Goal: Complete application form: Complete application form

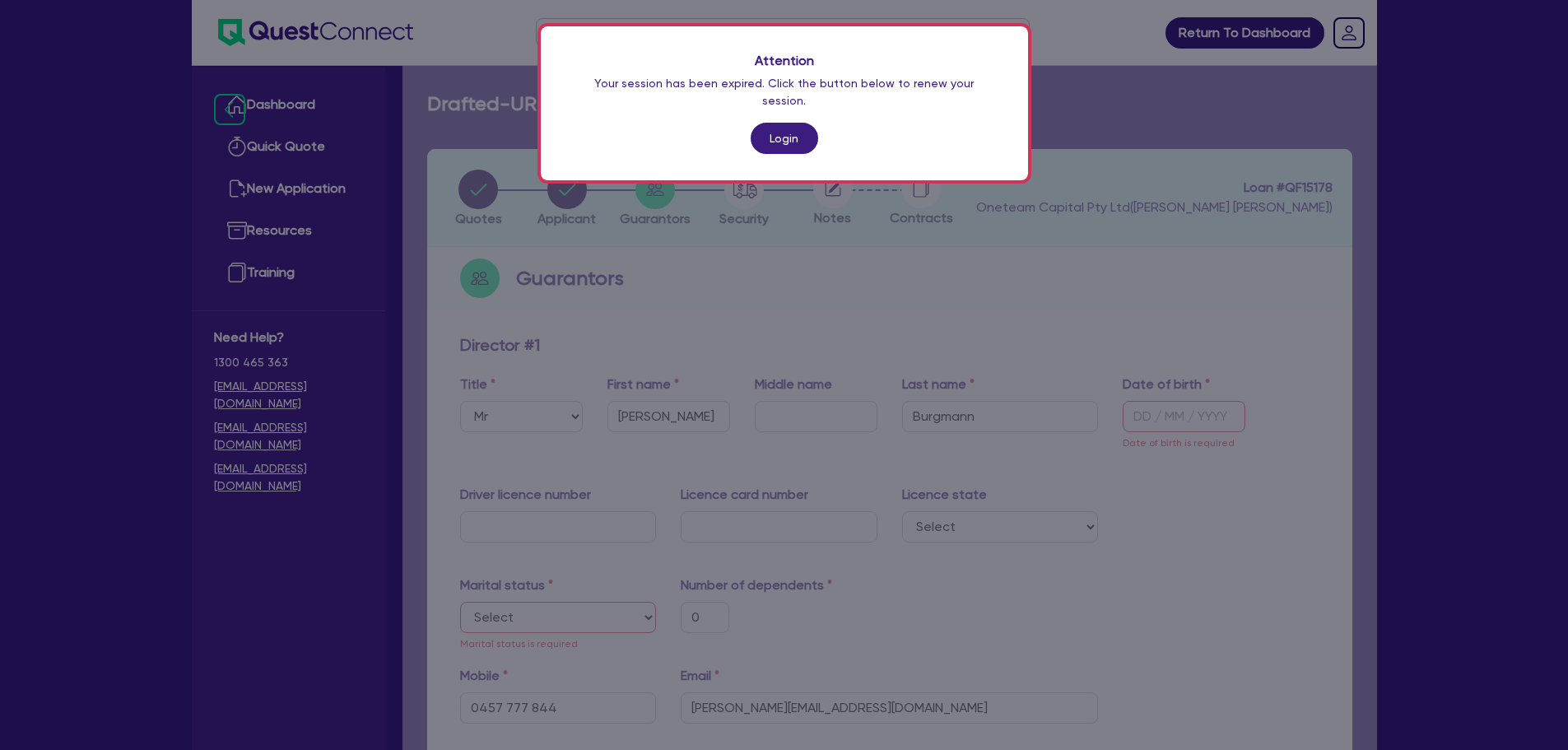
select select "MR"
select select "[GEOGRAPHIC_DATA]"
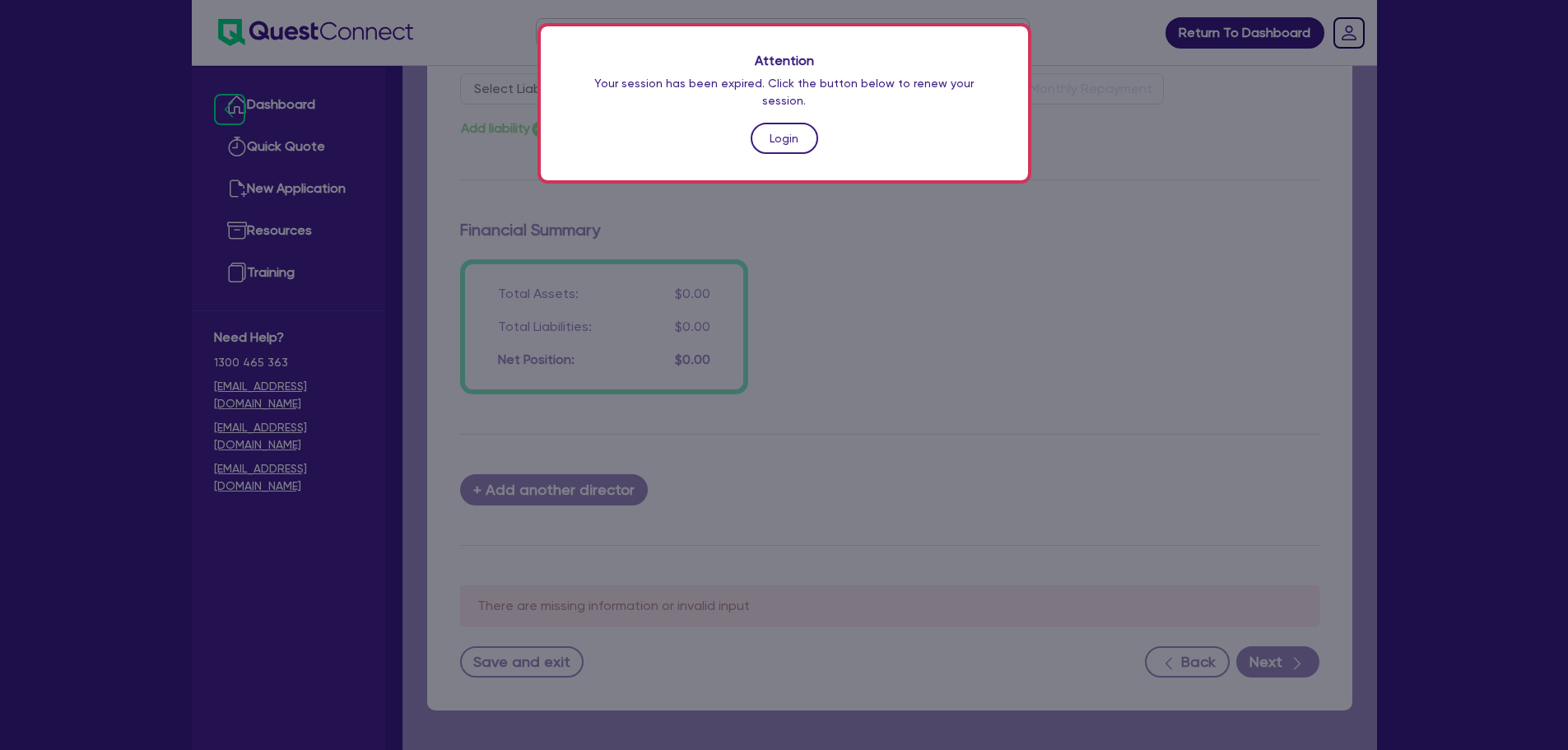
click at [789, 136] on link "Login" at bounding box center [785, 138] width 68 height 31
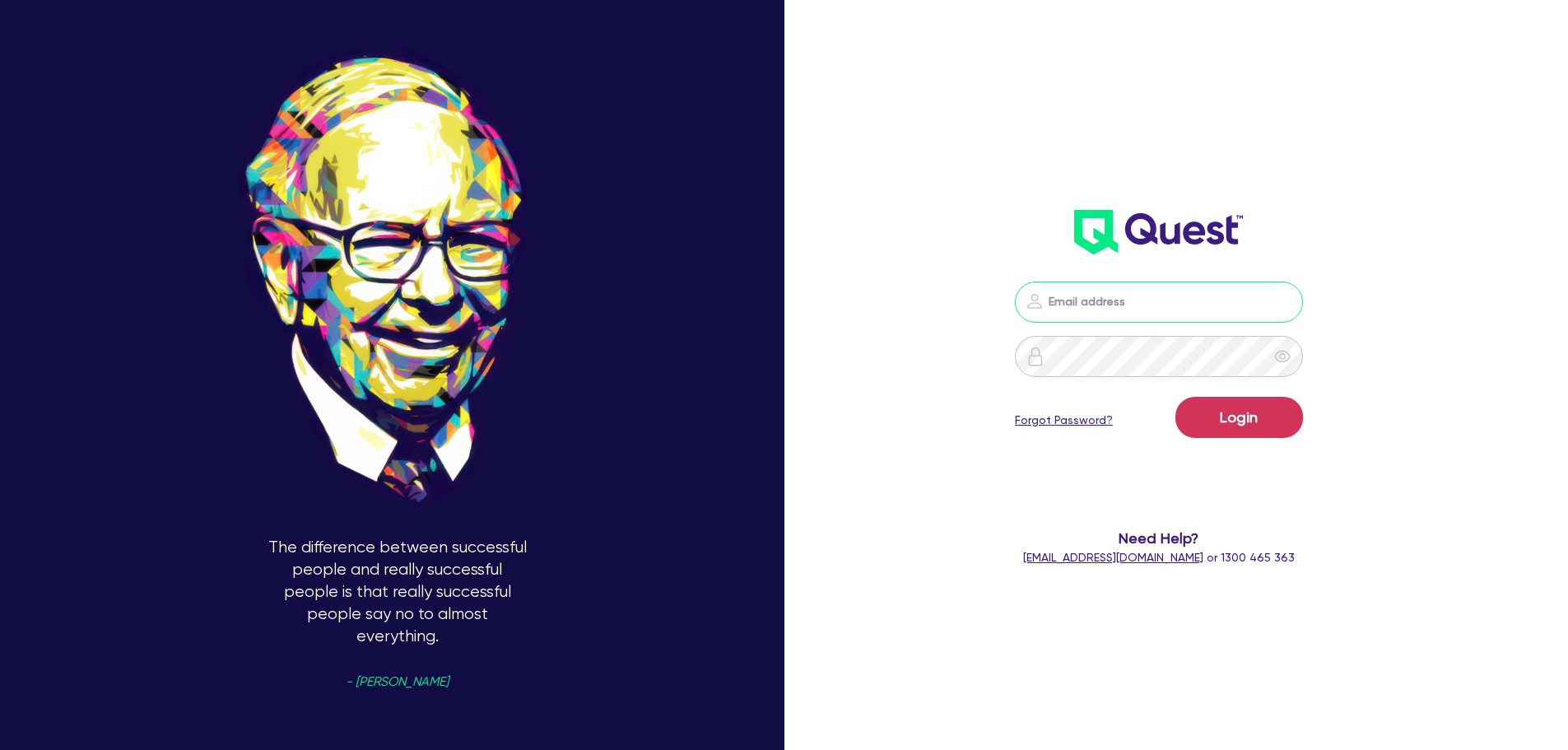
type input "[PERSON_NAME][EMAIL_ADDRESS][PERSON_NAME][DOMAIN_NAME]"
click at [1208, 426] on button "Login" at bounding box center [1239, 417] width 127 height 41
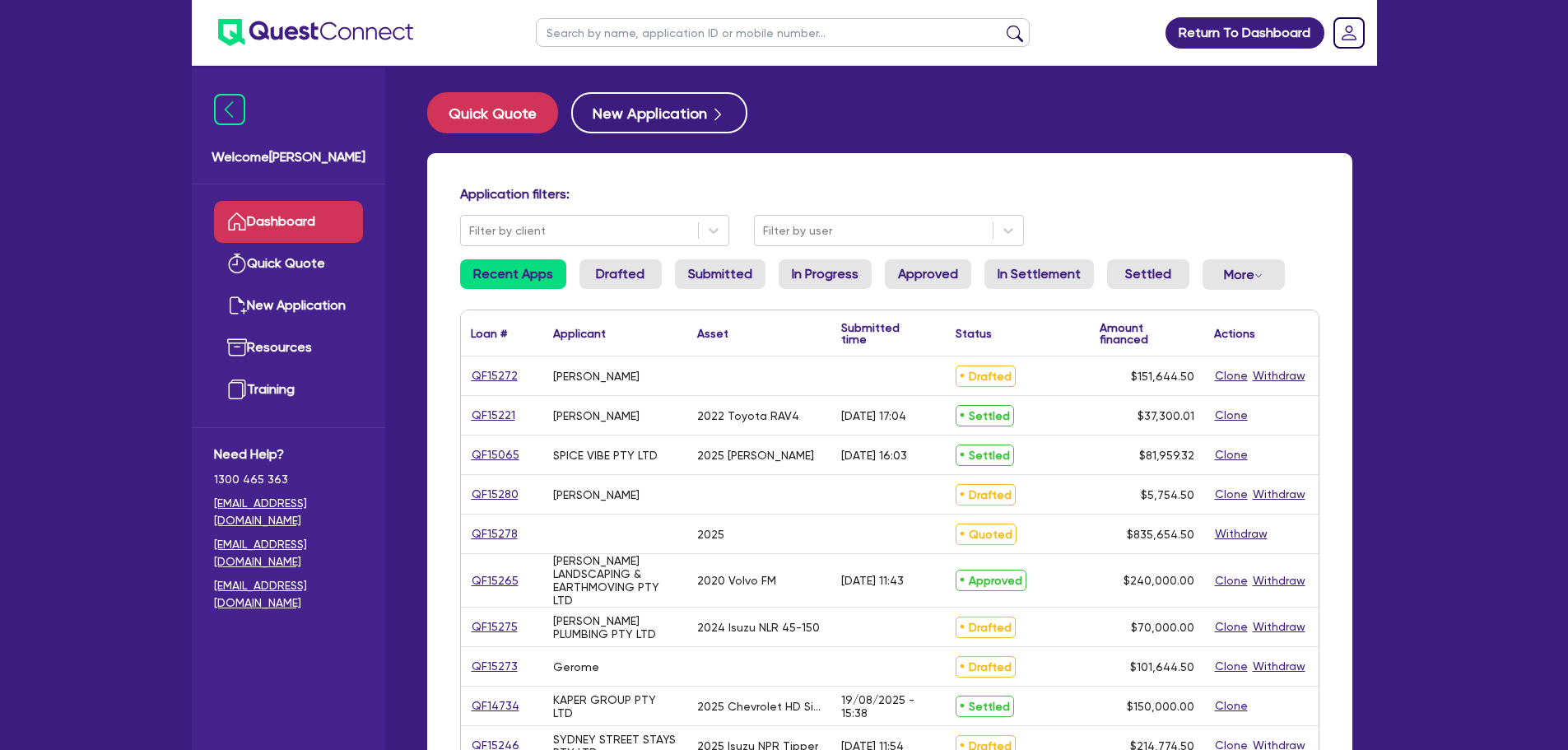
click at [612, 26] on input "text" at bounding box center [783, 32] width 494 height 28
click at [599, 67] on main "Quick Quote New Application Application filters: Filter by client Filter by use…" at bounding box center [889, 696] width 974 height 1261
click at [592, 22] on input "text" at bounding box center [783, 32] width 494 height 28
click at [580, 18] on input "text" at bounding box center [783, 32] width 494 height 28
type input "saq"
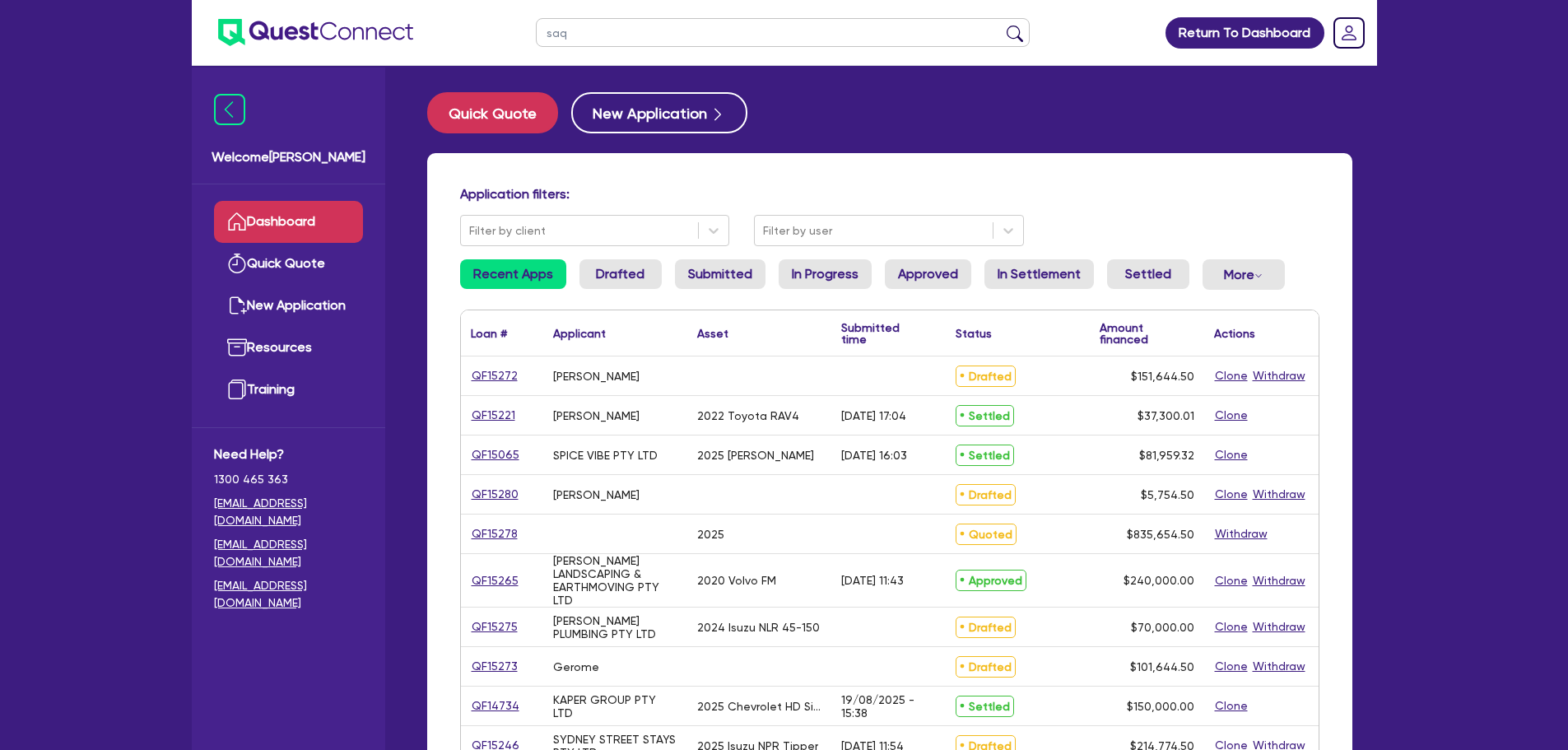
click at [1002, 25] on button "submit" at bounding box center [1015, 36] width 27 height 23
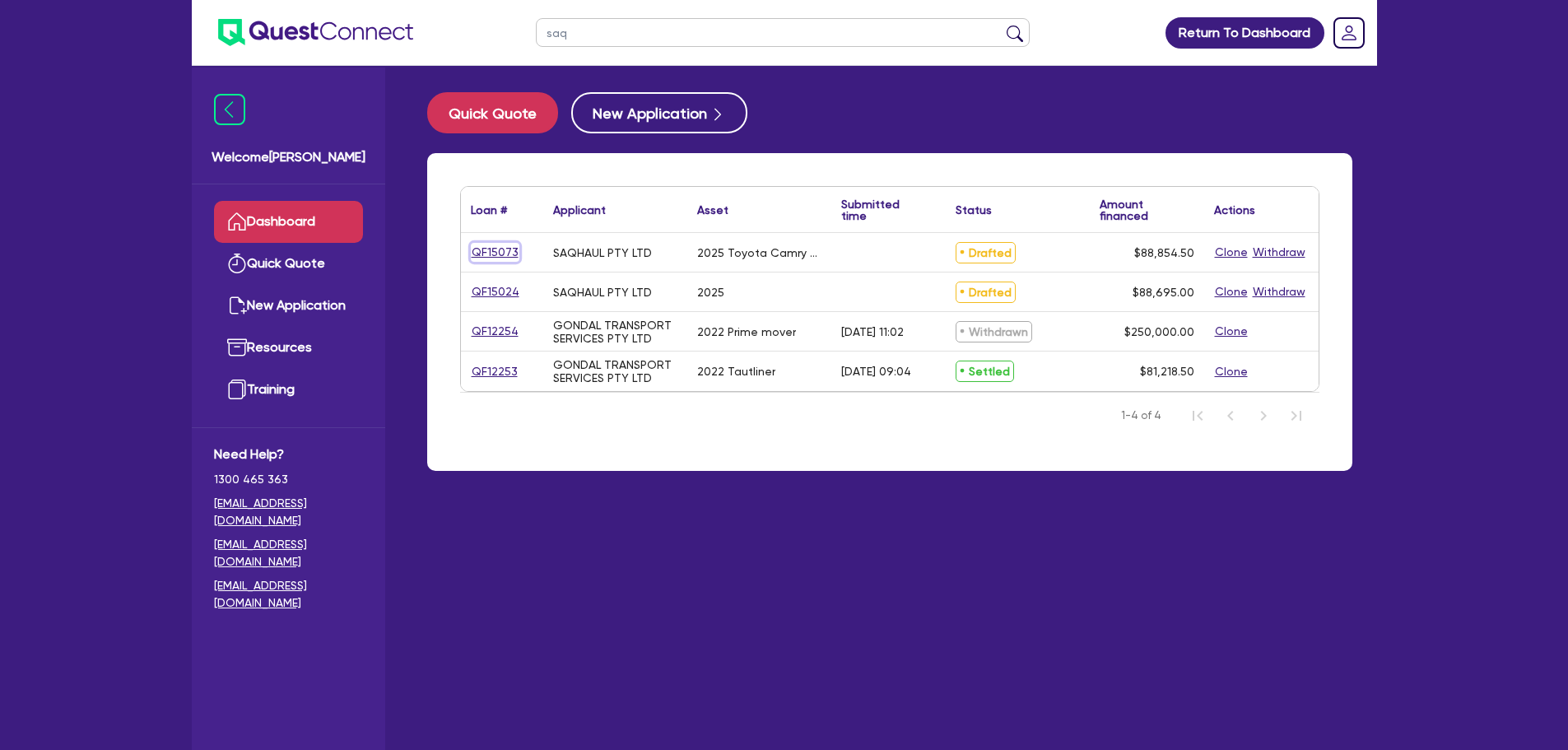
click at [496, 251] on link "QF15073" at bounding box center [495, 252] width 48 height 19
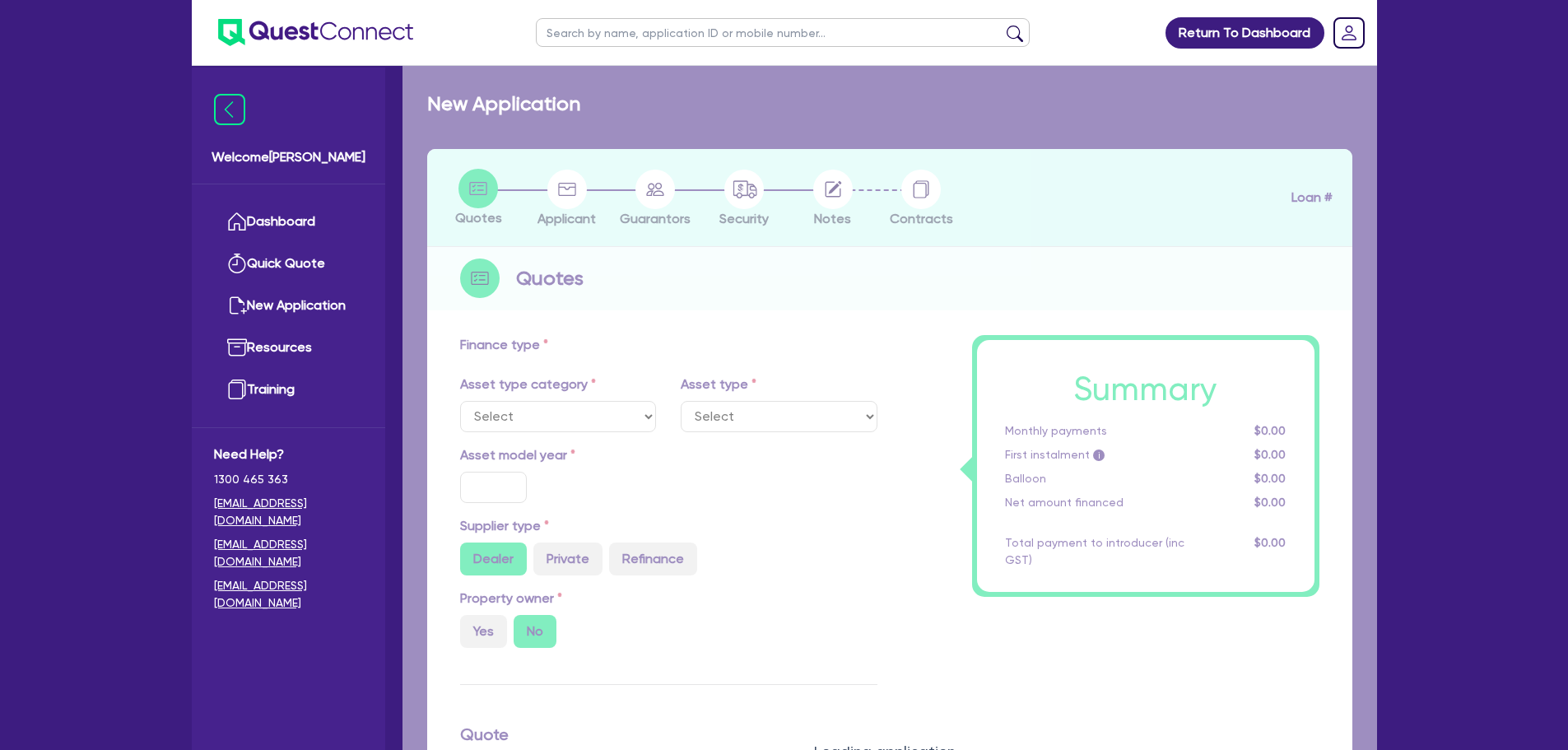
select select "CARS_AND_LIGHT_TRUCKS"
type input "2025"
radio input "true"
type input "88,200"
type input "5"
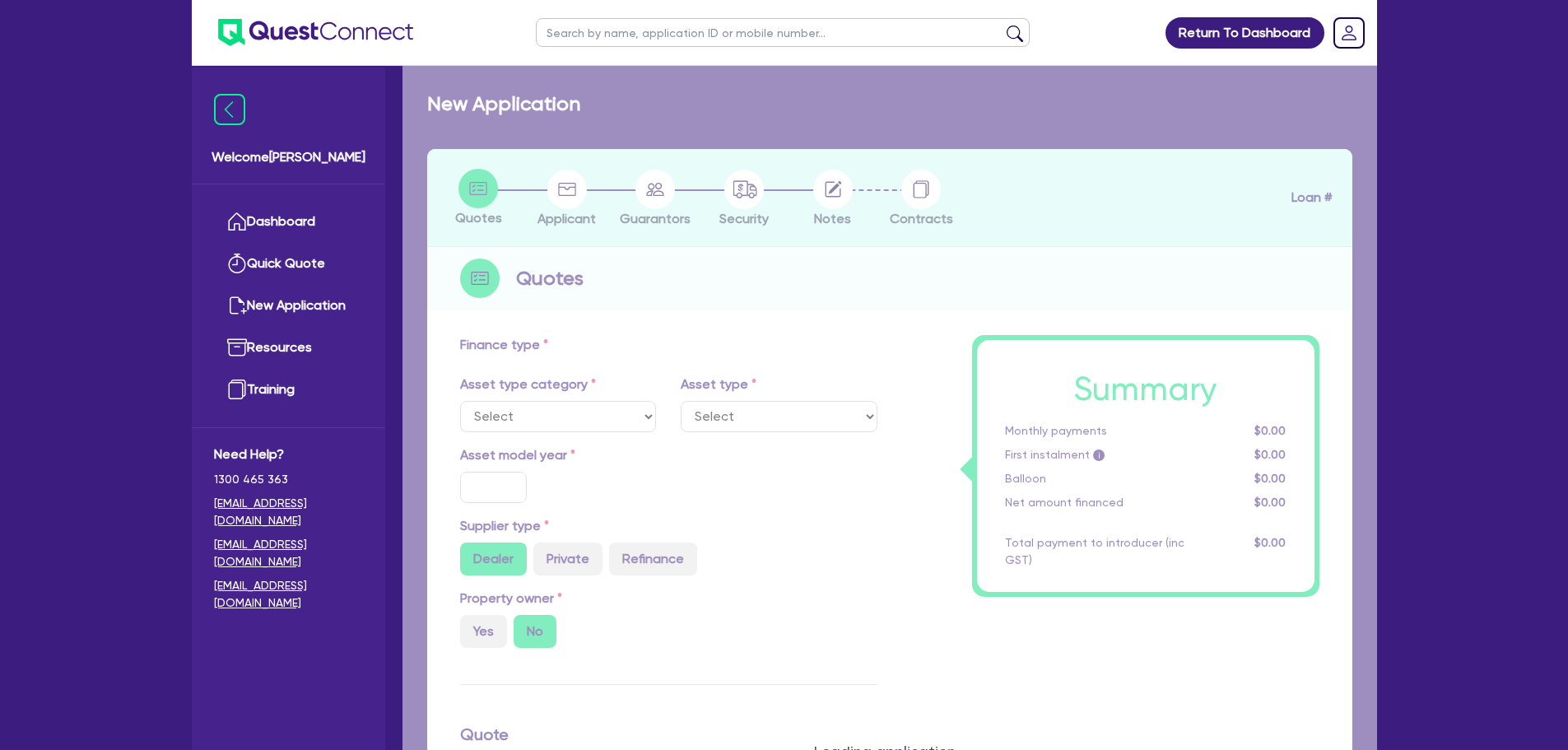
type input "4,442.73"
radio input "true"
type input "6.7"
select select "PASSENGER_VEHICLES"
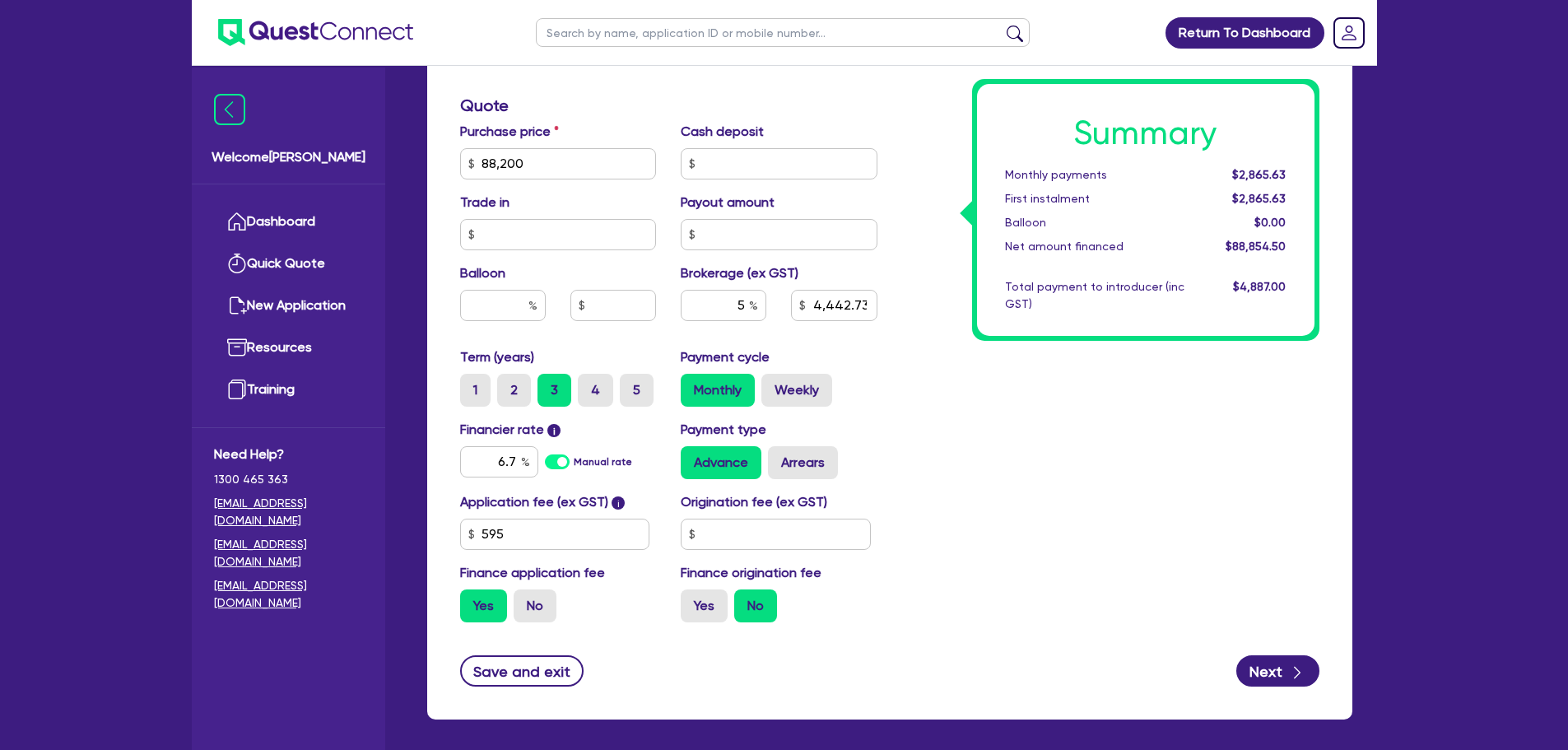
scroll to position [676, 0]
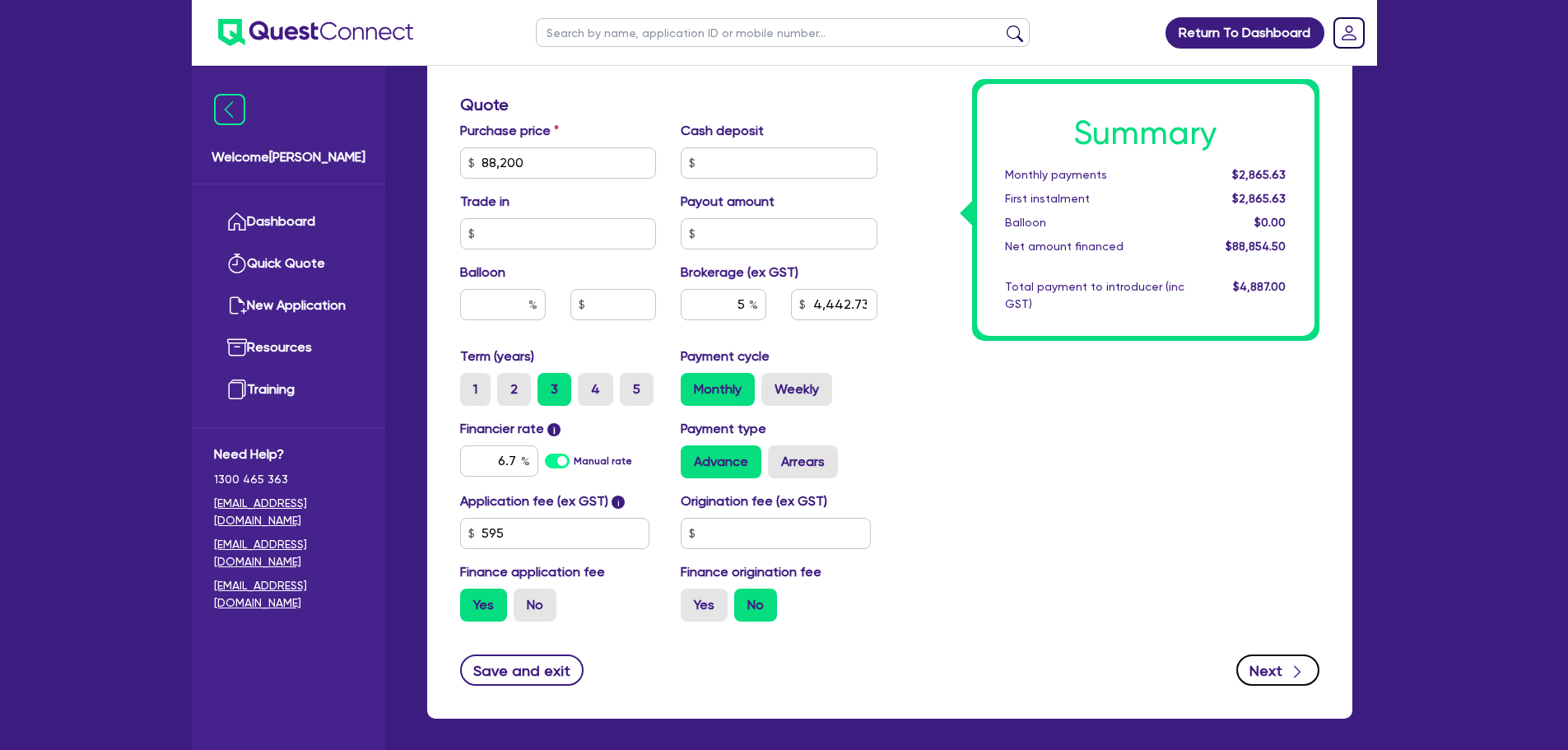
click at [1275, 673] on button "Next" at bounding box center [1277, 670] width 83 height 31
type input "88,200"
type input "4,442.73"
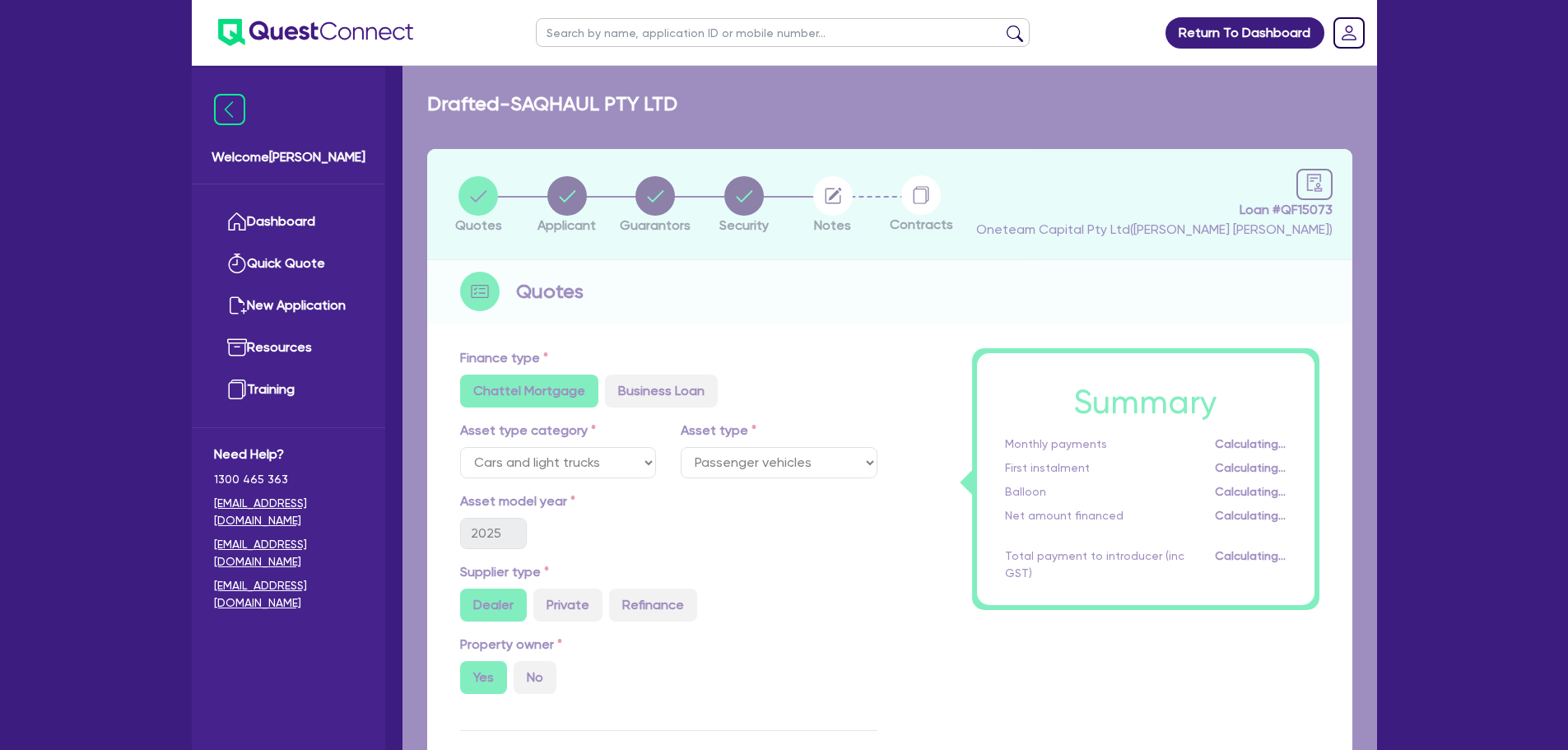
select select "COMPANY"
select select "TRANSPORT_WAREHOUSING"
select select "PASSENGERS_FREIGHT_TRANSPORT"
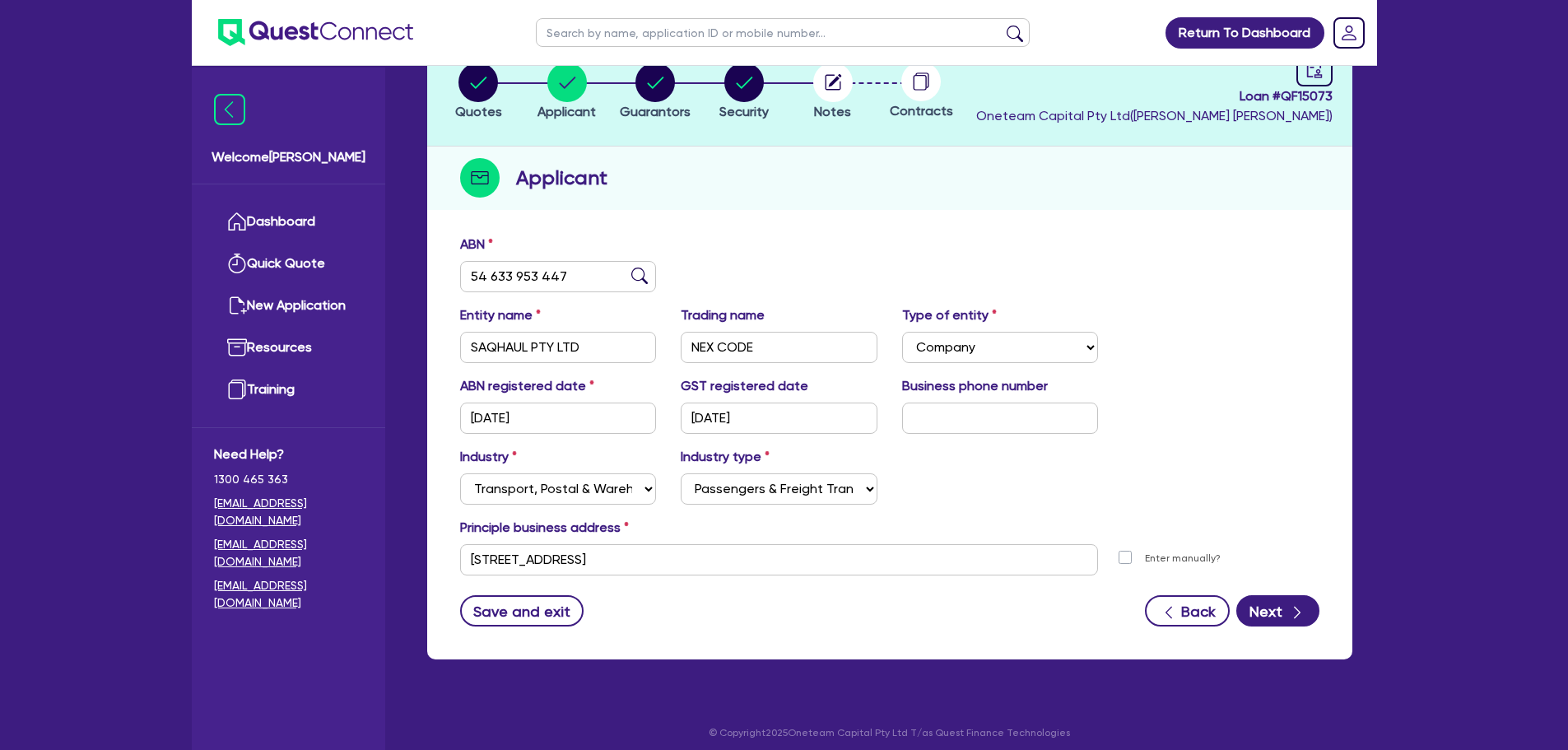
scroll to position [123, 0]
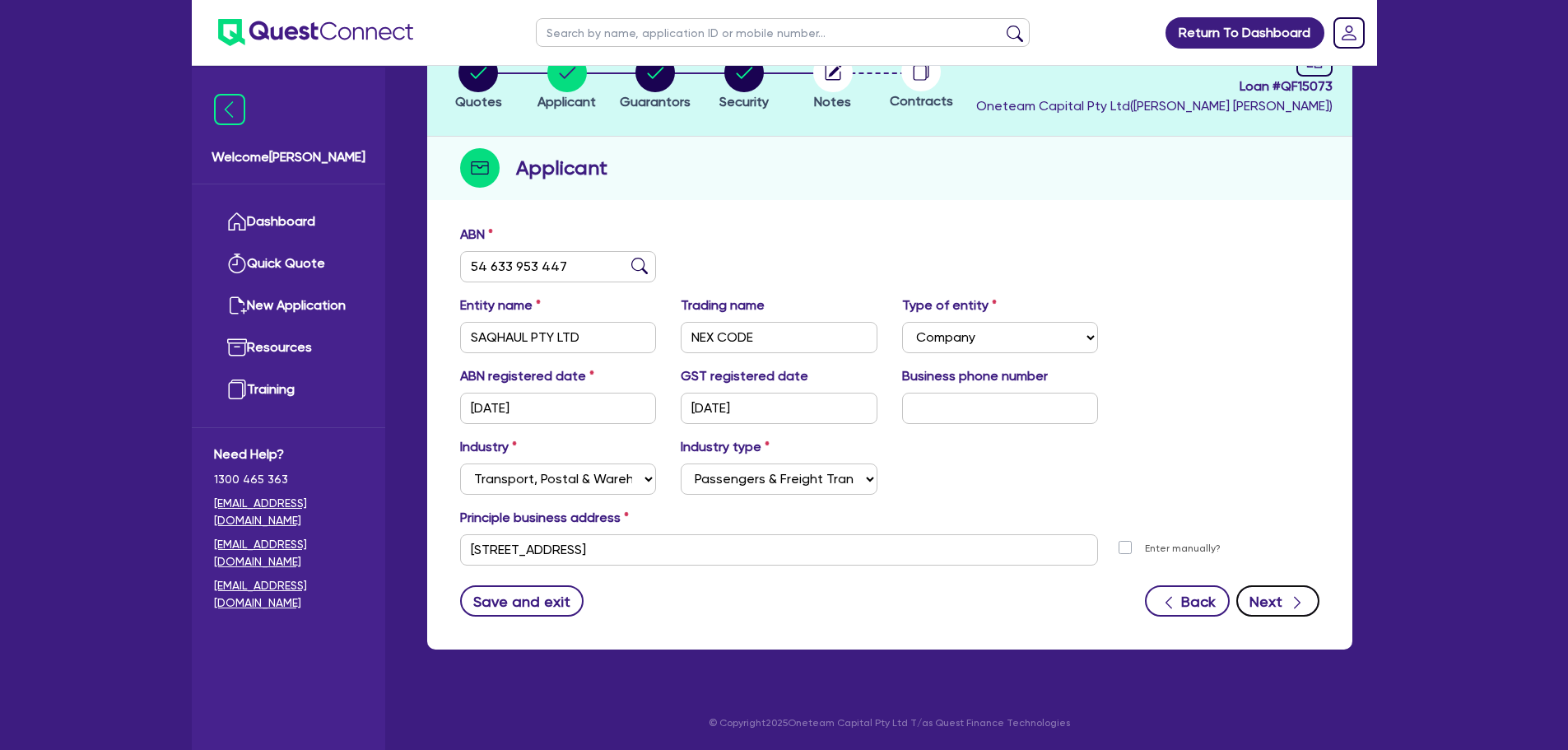
click at [1265, 595] on button "Next" at bounding box center [1277, 601] width 83 height 31
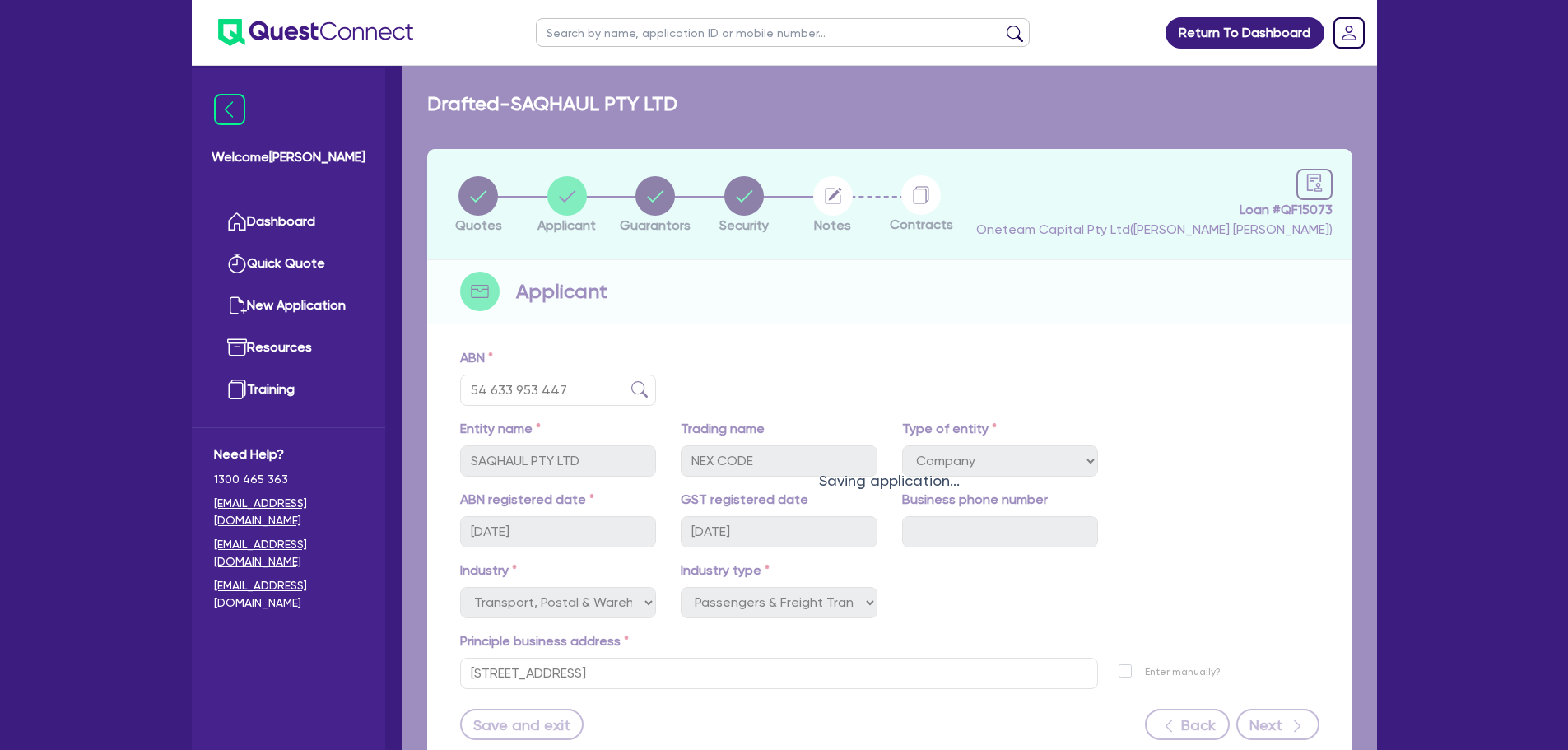
select select "MR"
select select "SA"
select select "MARRIED"
select select "TRUCK"
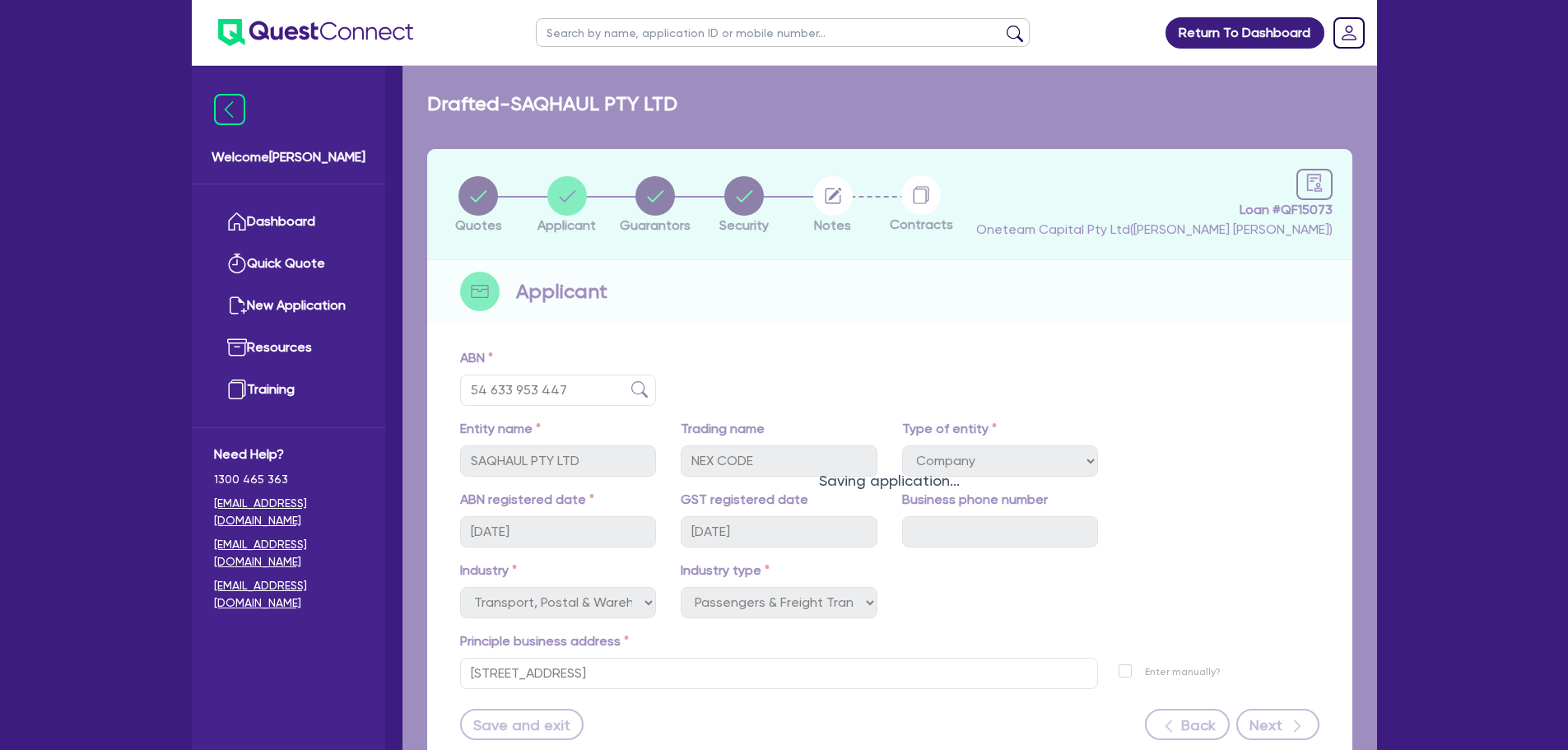
select select "TRUCK"
select select "TRAILER"
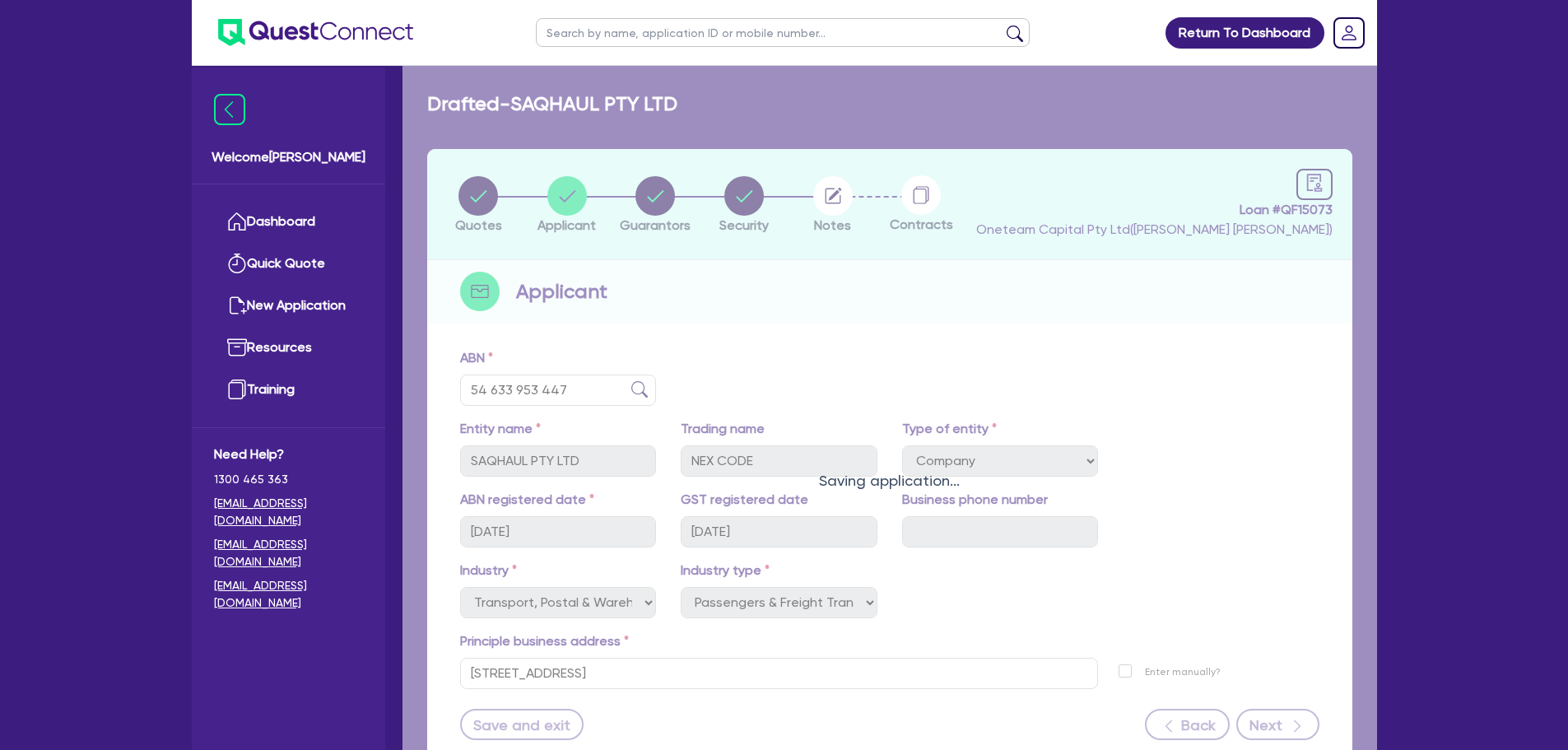
select select "PROPERTY"
select select "CASH"
select select "MORTGAGE"
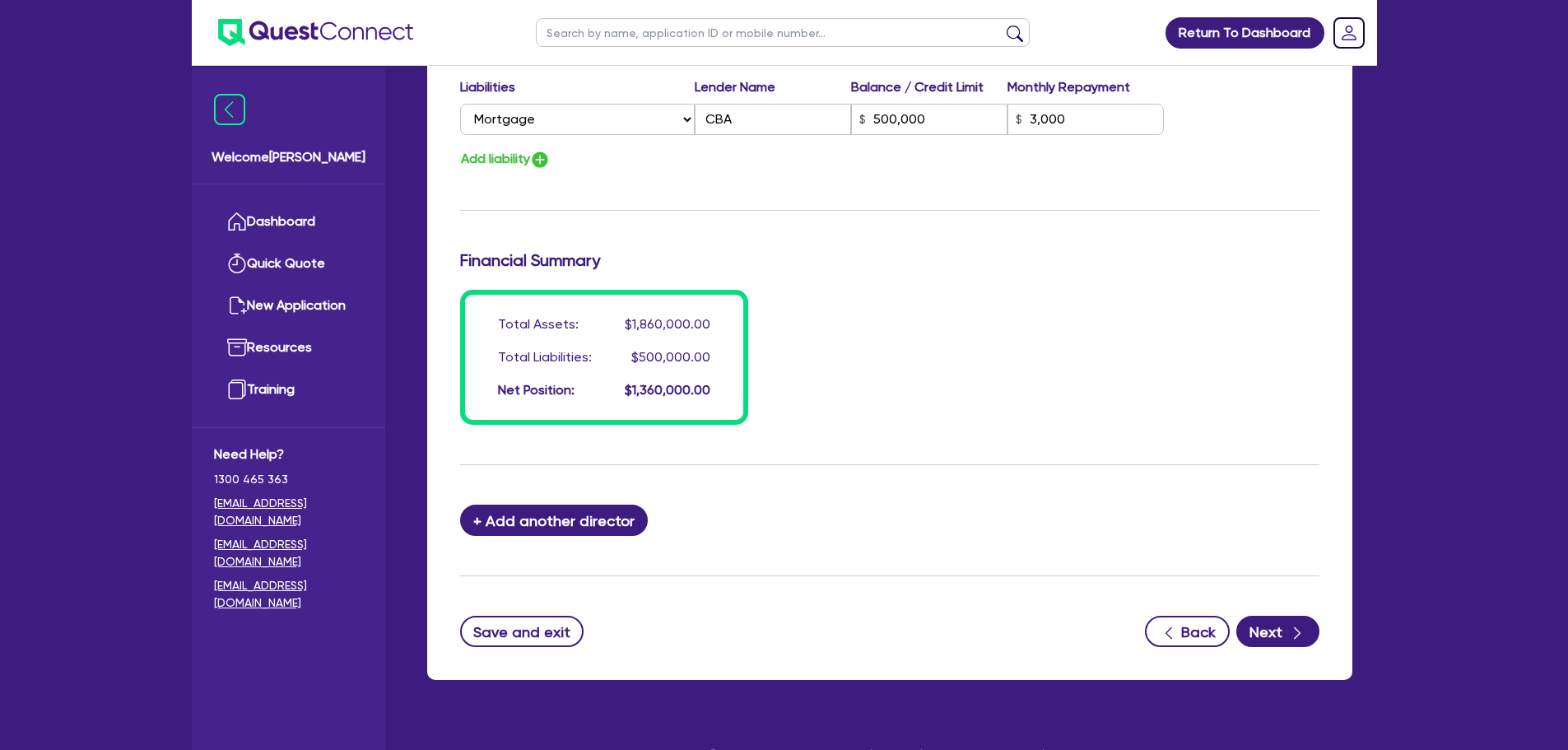
scroll to position [1473, 0]
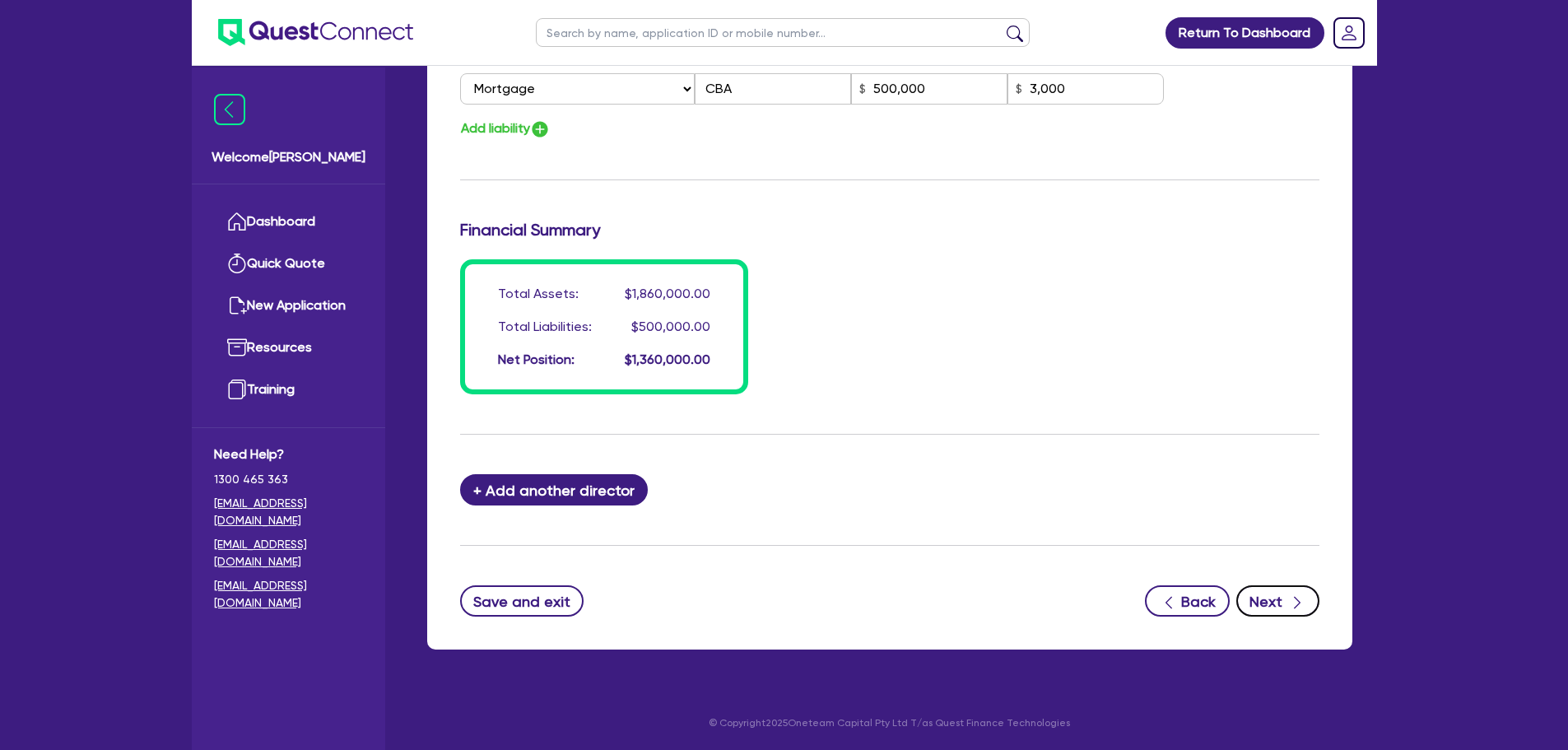
click at [1277, 590] on button "Next" at bounding box center [1277, 601] width 83 height 31
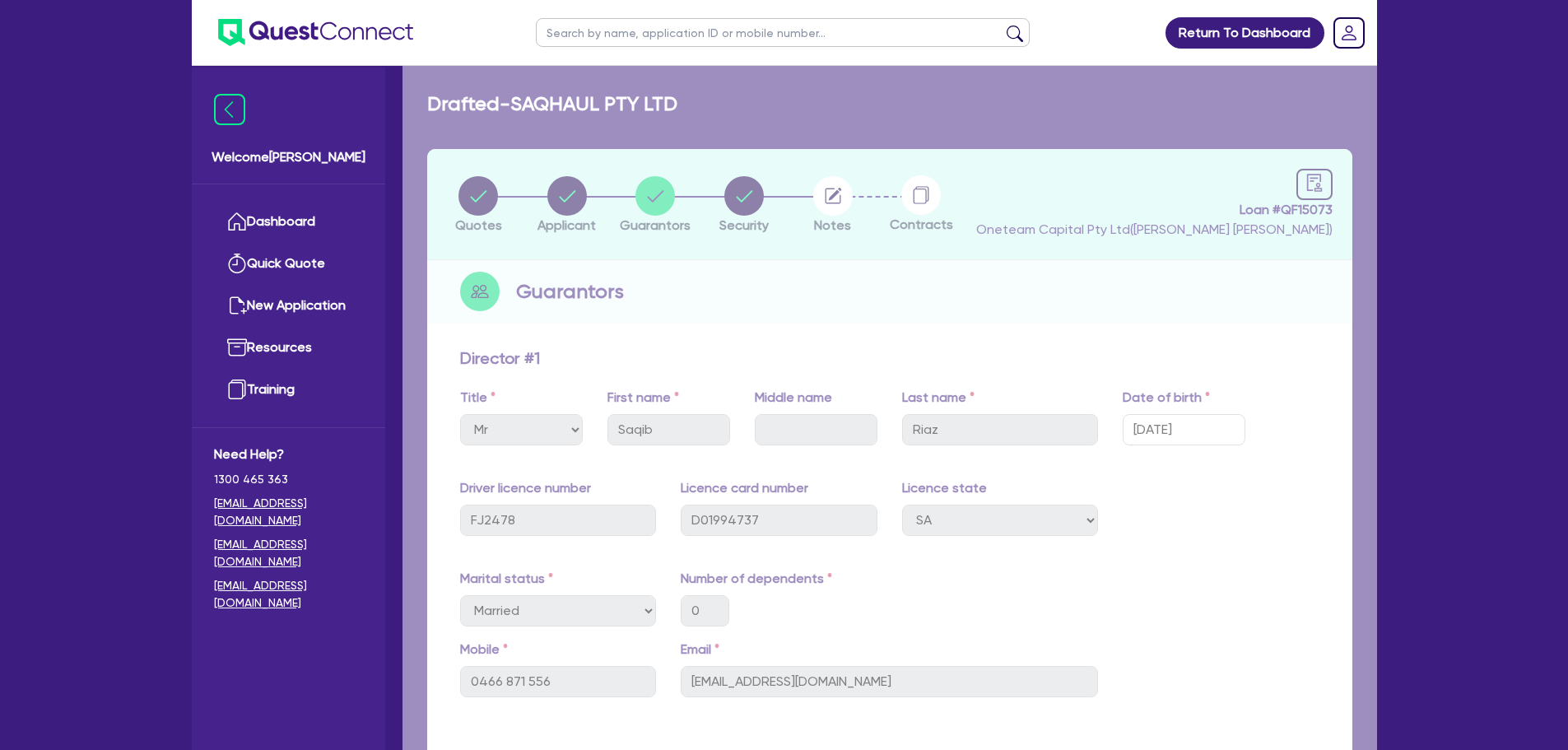
select select "CARS_AND_LIGHT_TRUCKS"
select select "PASSENGER_VEHICLES"
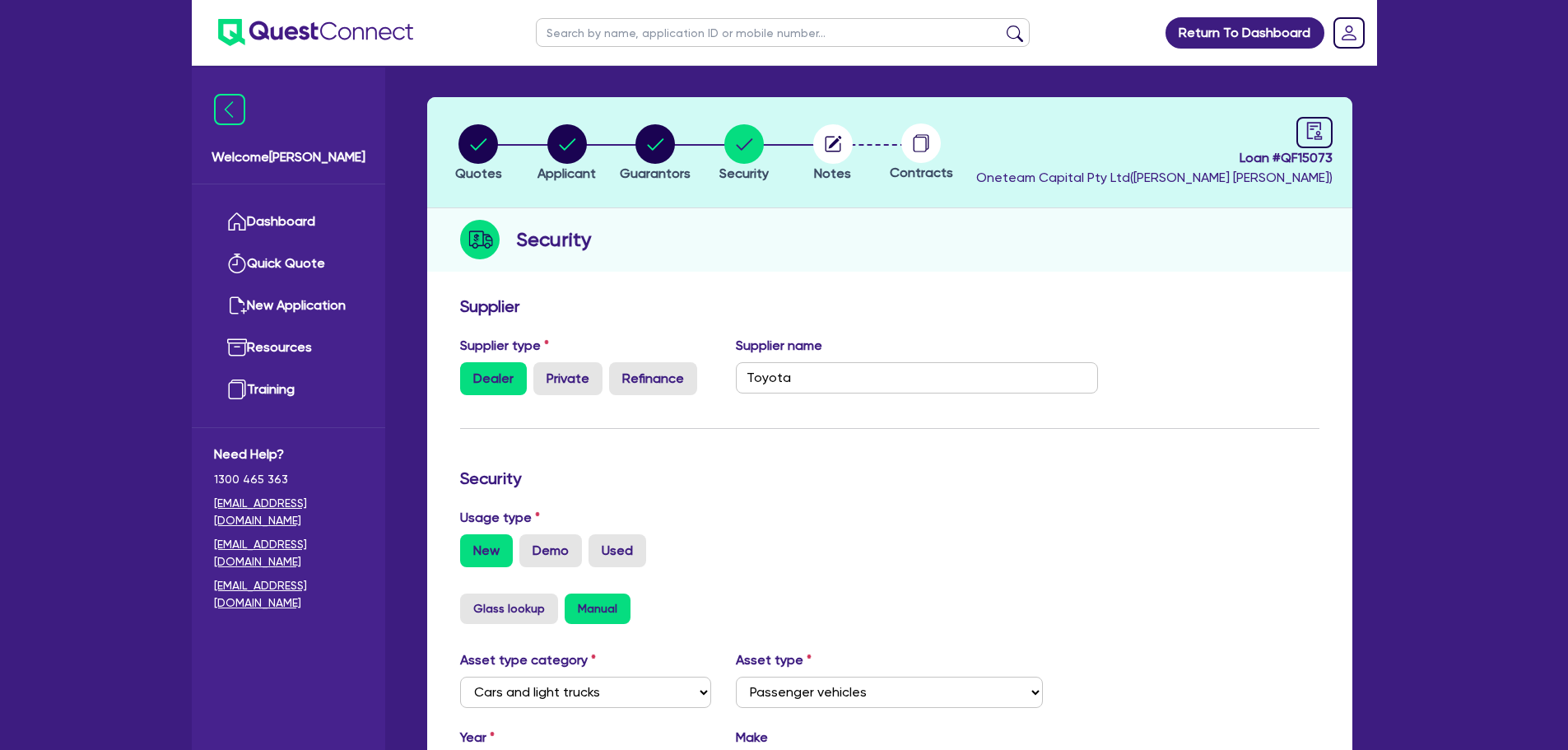
scroll to position [53, 0]
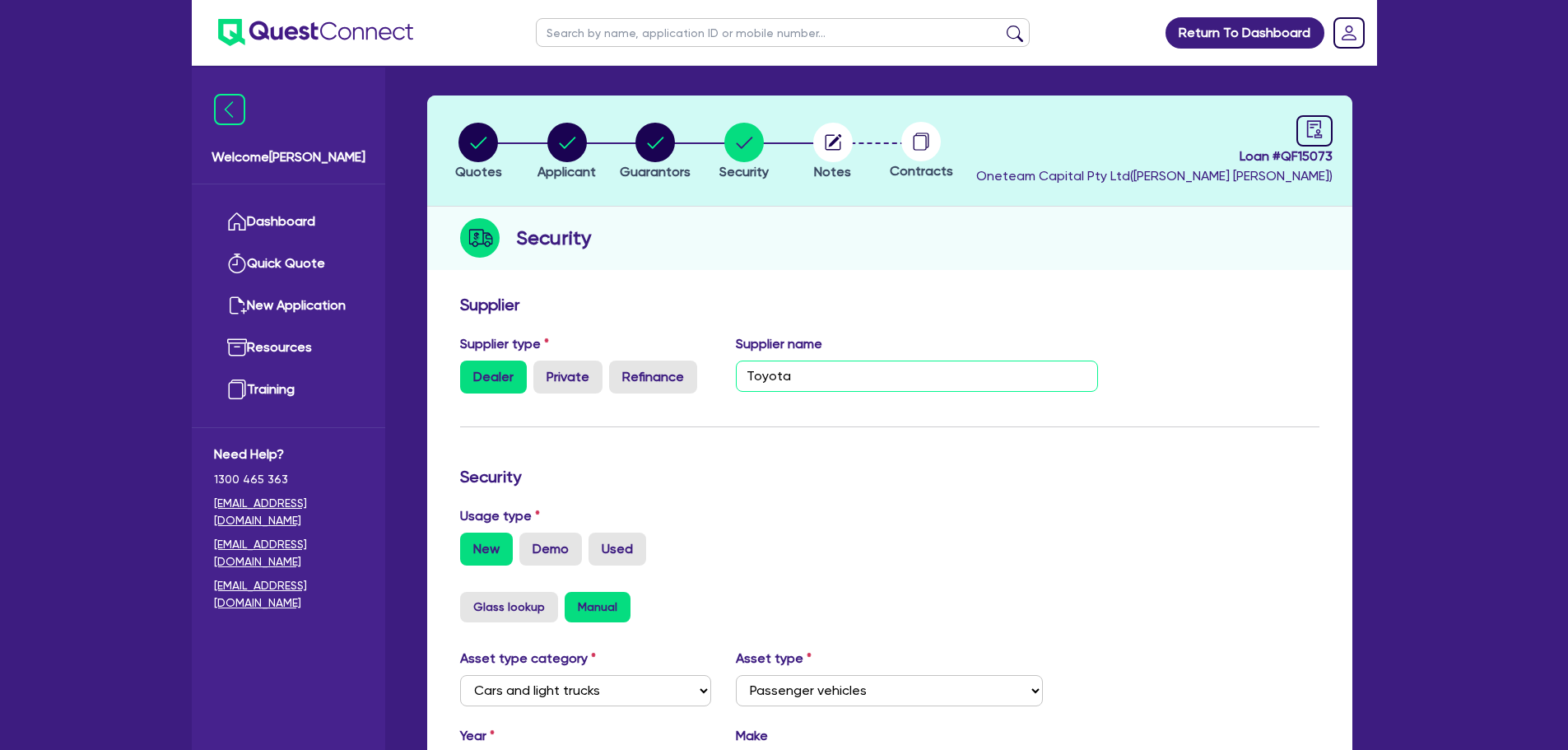
click at [797, 380] on input "Toyota" at bounding box center [917, 376] width 362 height 31
click at [830, 460] on form "Supplier Supplier type Dealer Private Refinance Supplier name Toyota Security U…" at bounding box center [889, 687] width 859 height 785
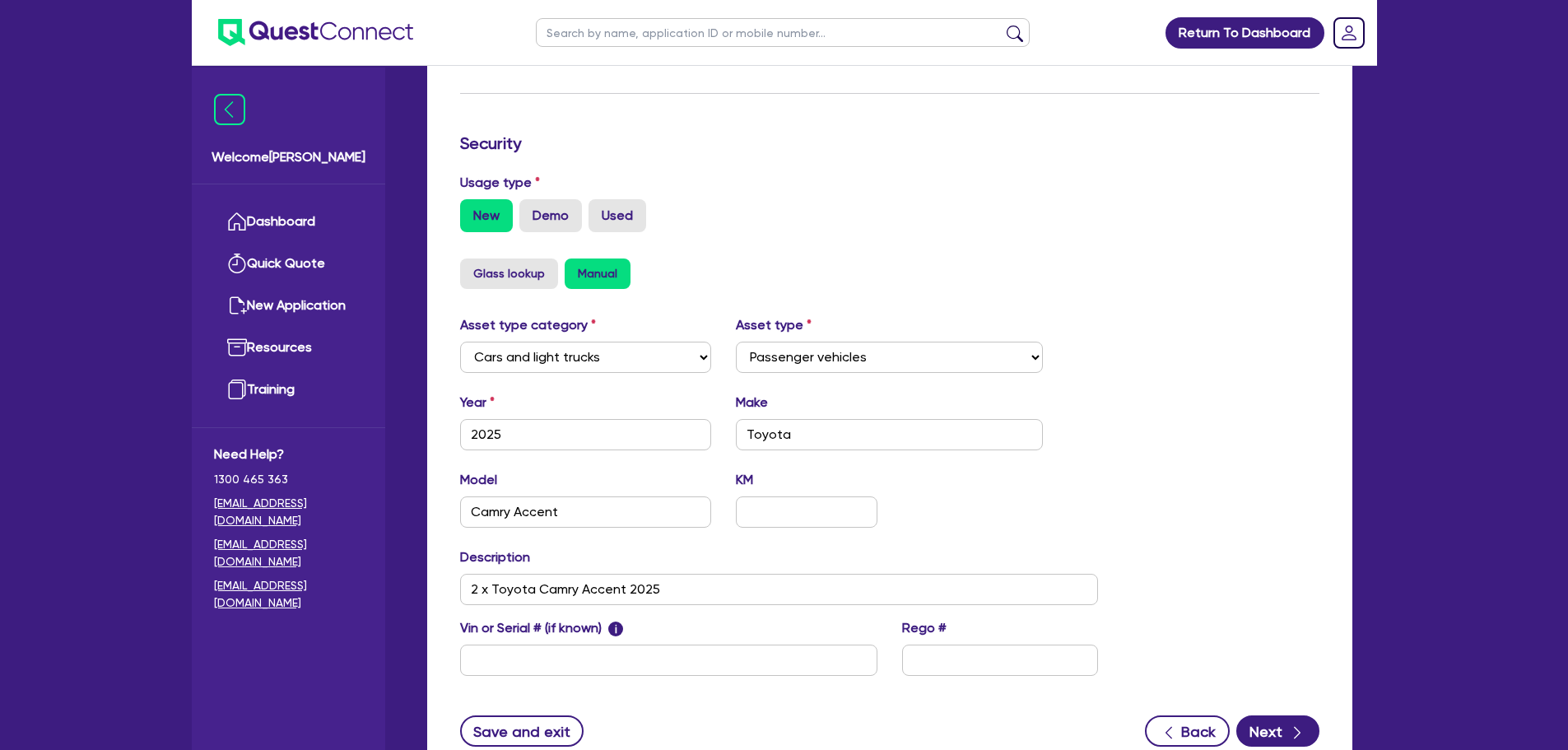
scroll to position [517, 0]
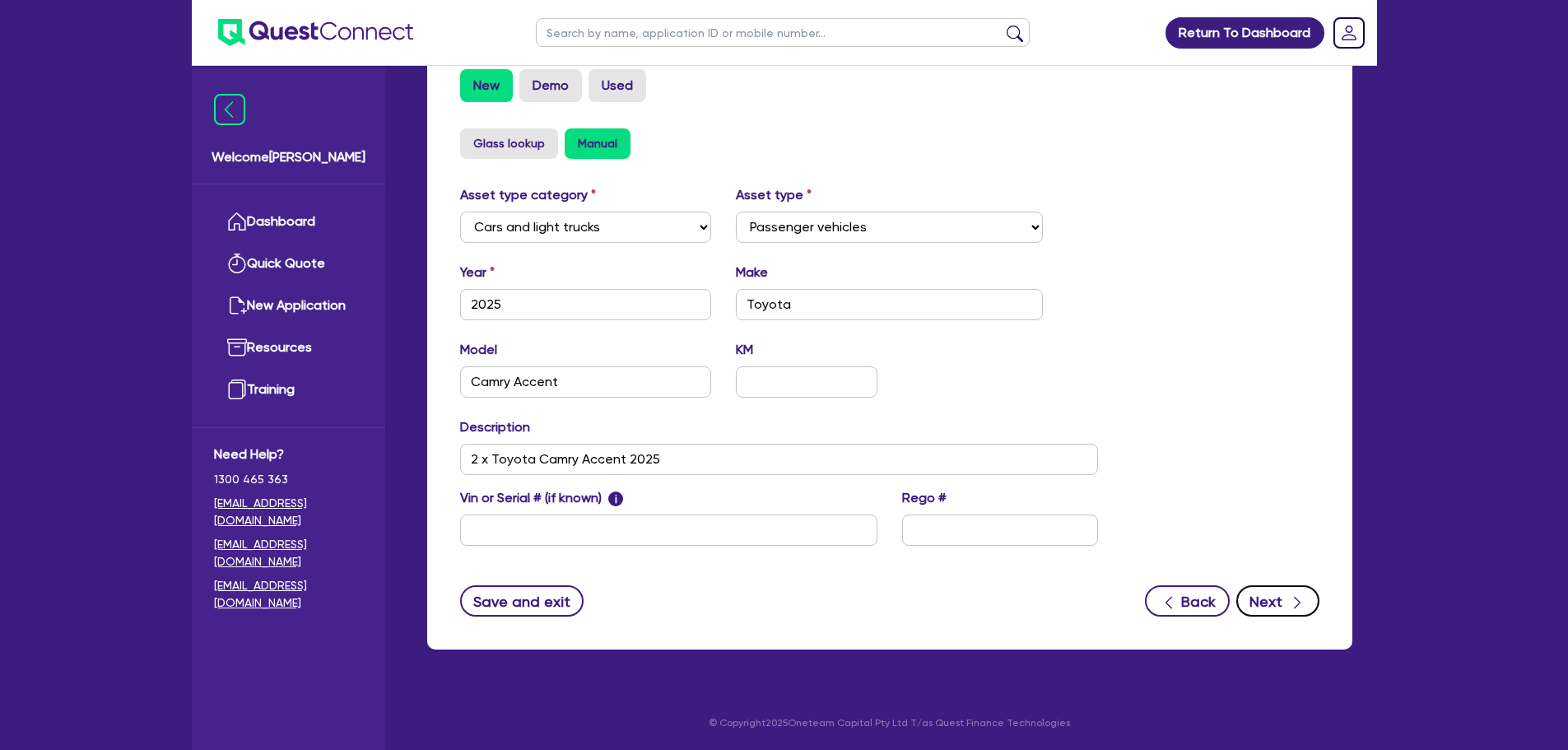
click at [1302, 607] on icon "button" at bounding box center [1297, 603] width 16 height 16
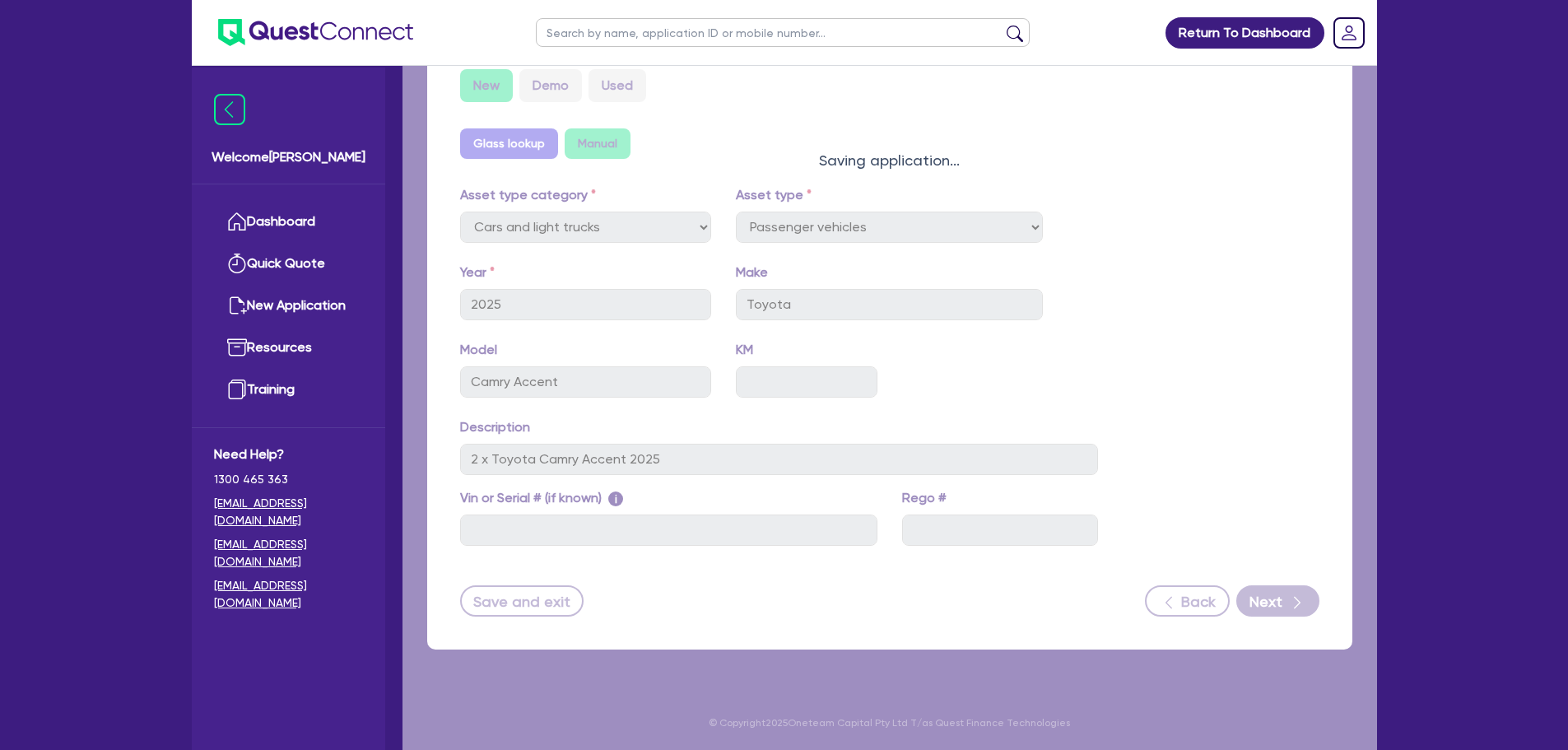
select select "Other"
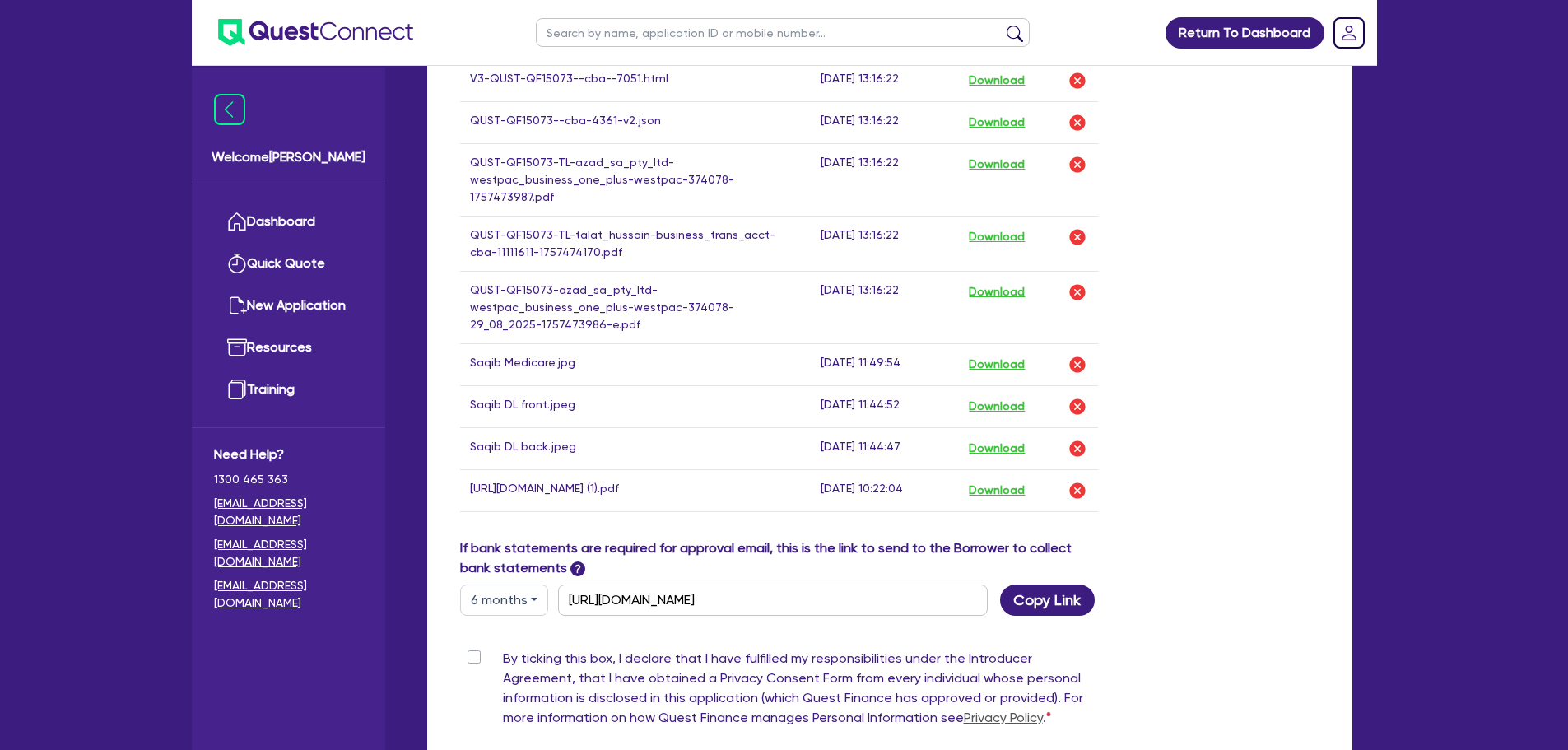
scroll to position [1003, 0]
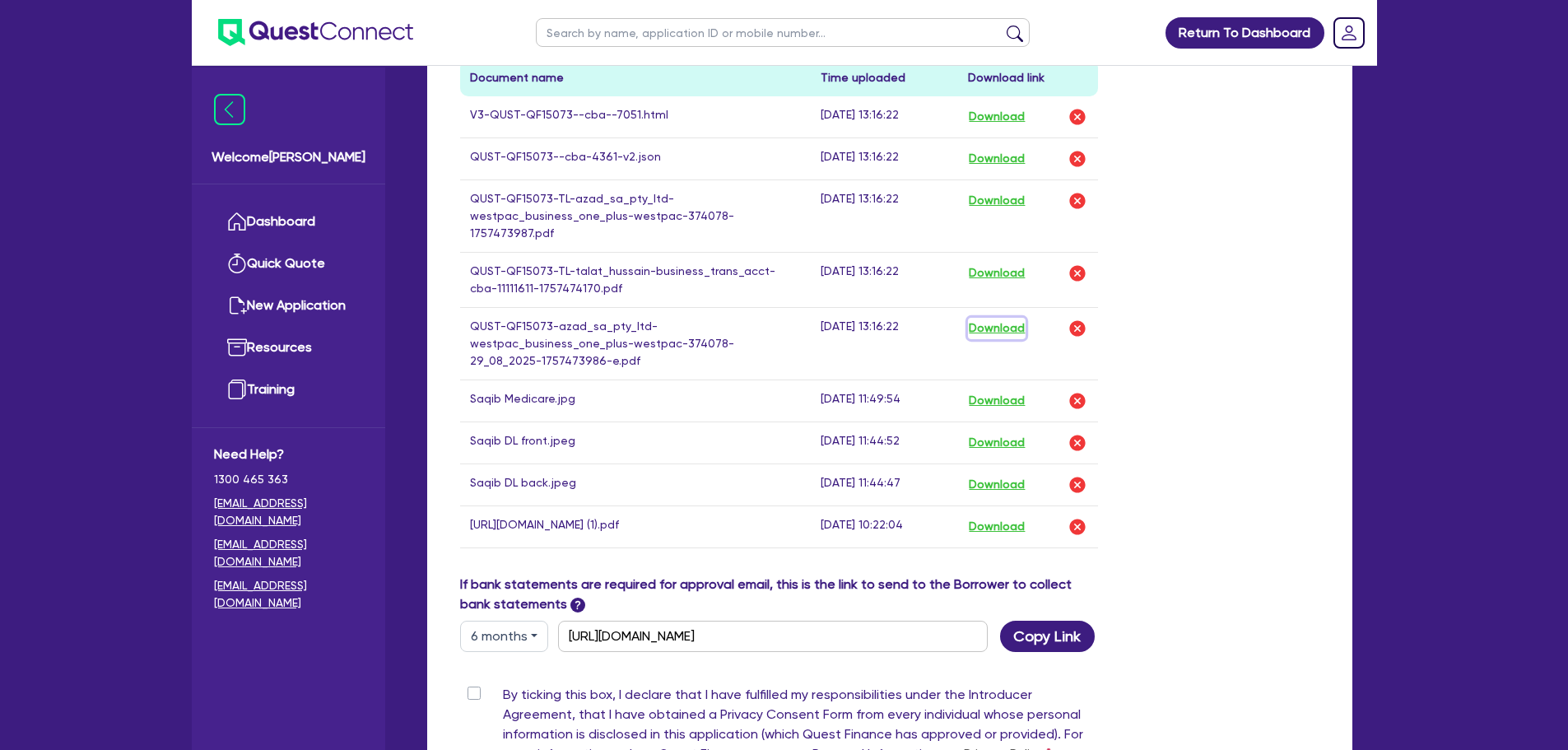
click at [1005, 317] on button "Download" at bounding box center [996, 327] width 58 height 21
click at [1020, 262] on button "Download" at bounding box center [996, 273] width 58 height 21
click at [996, 113] on button "Download" at bounding box center [996, 116] width 58 height 21
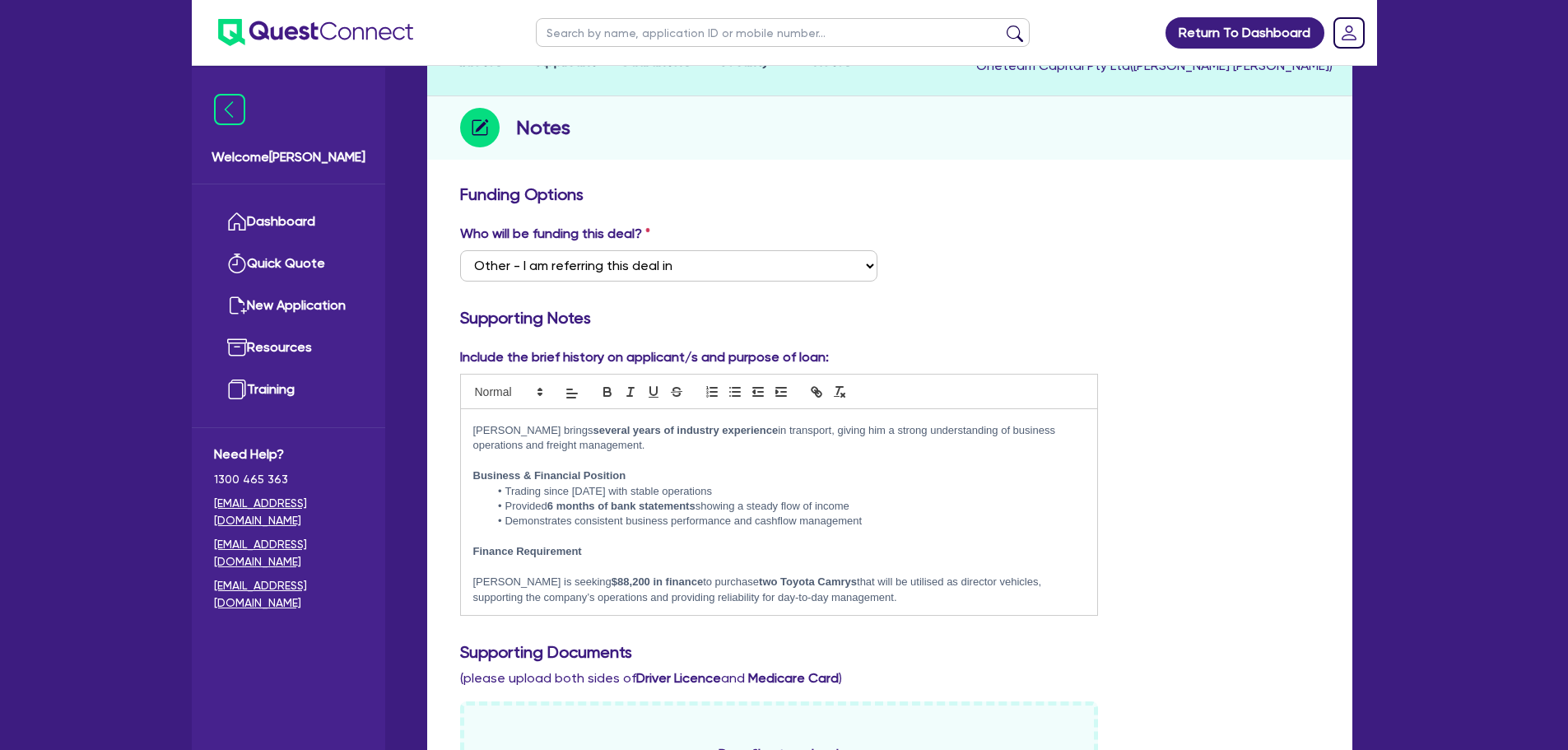
scroll to position [0, 0]
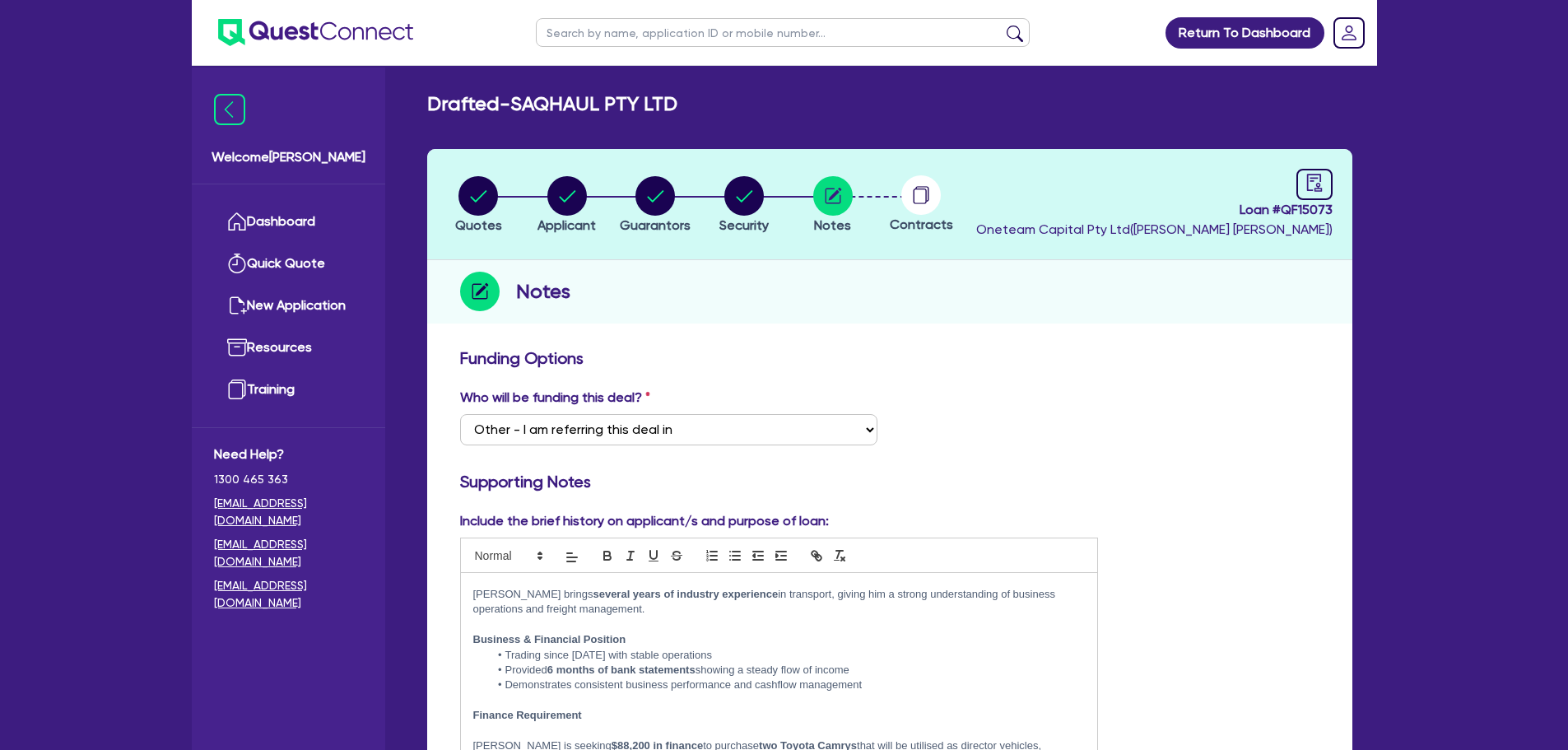
click at [620, 27] on input "text" at bounding box center [783, 32] width 494 height 28
type input "said"
click button "submit" at bounding box center [1015, 36] width 27 height 23
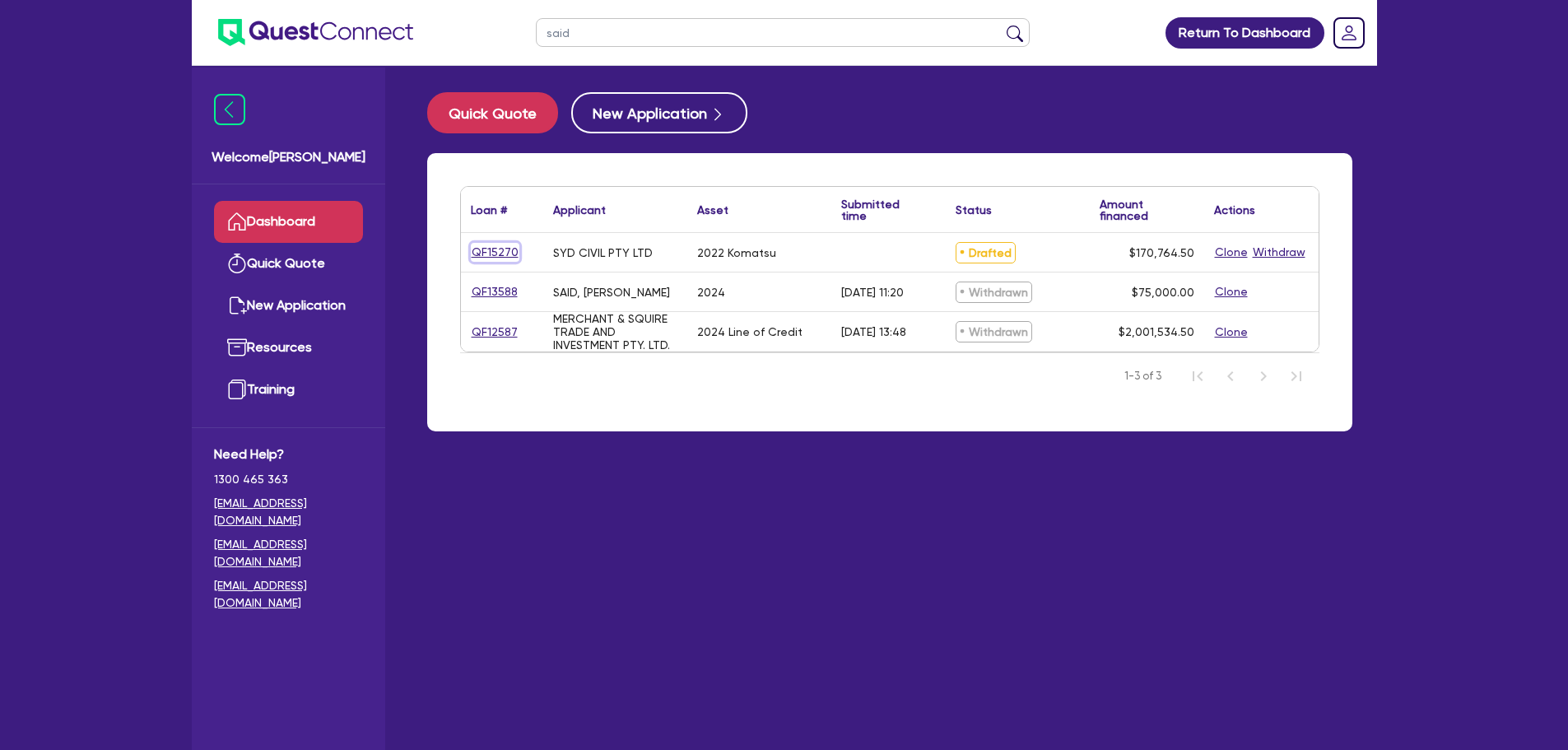
click at [513, 253] on link "QF15270" at bounding box center [495, 252] width 48 height 19
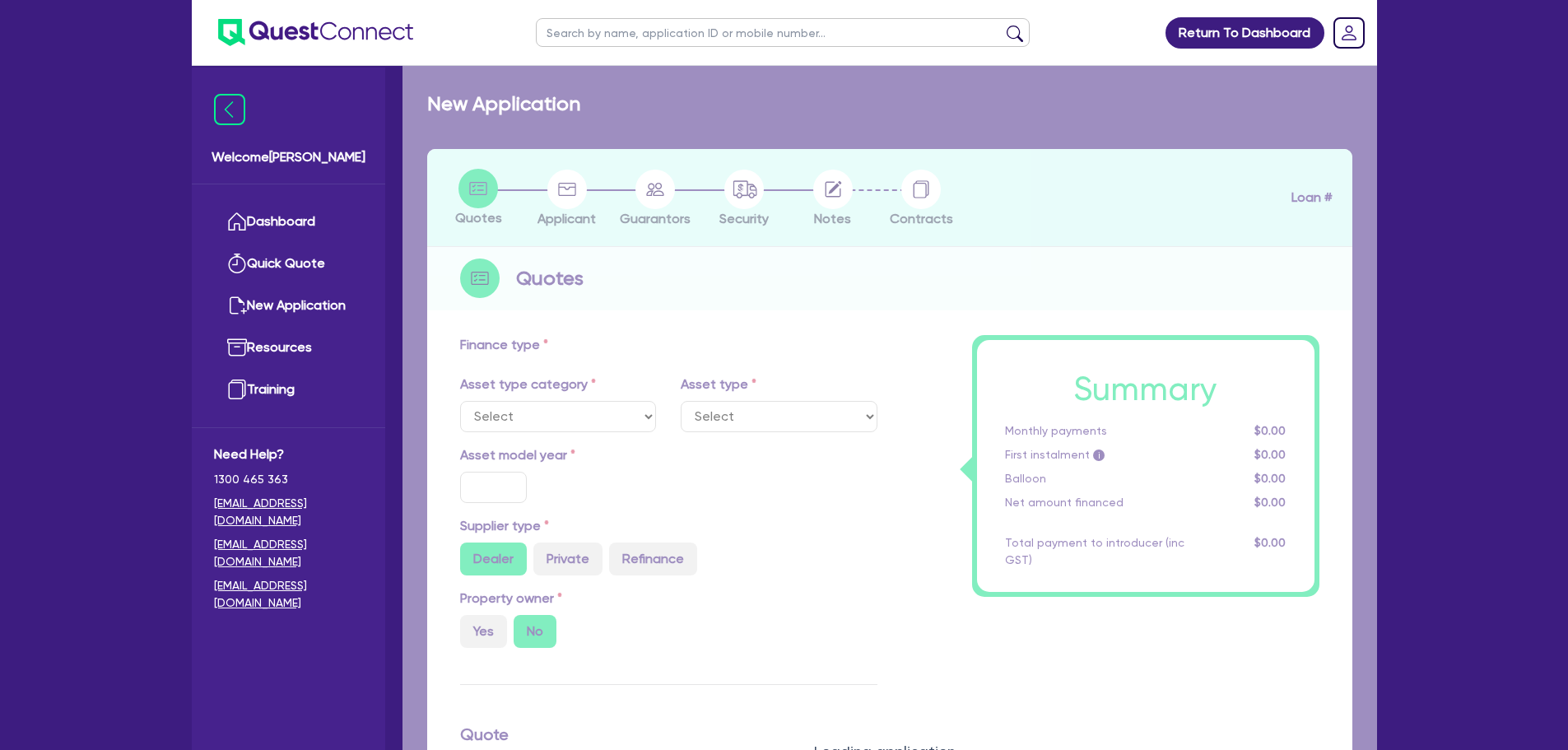
select select "PRIMARY_ASSETS"
type input "2022"
radio input "false"
radio input "true"
type input "170,000"
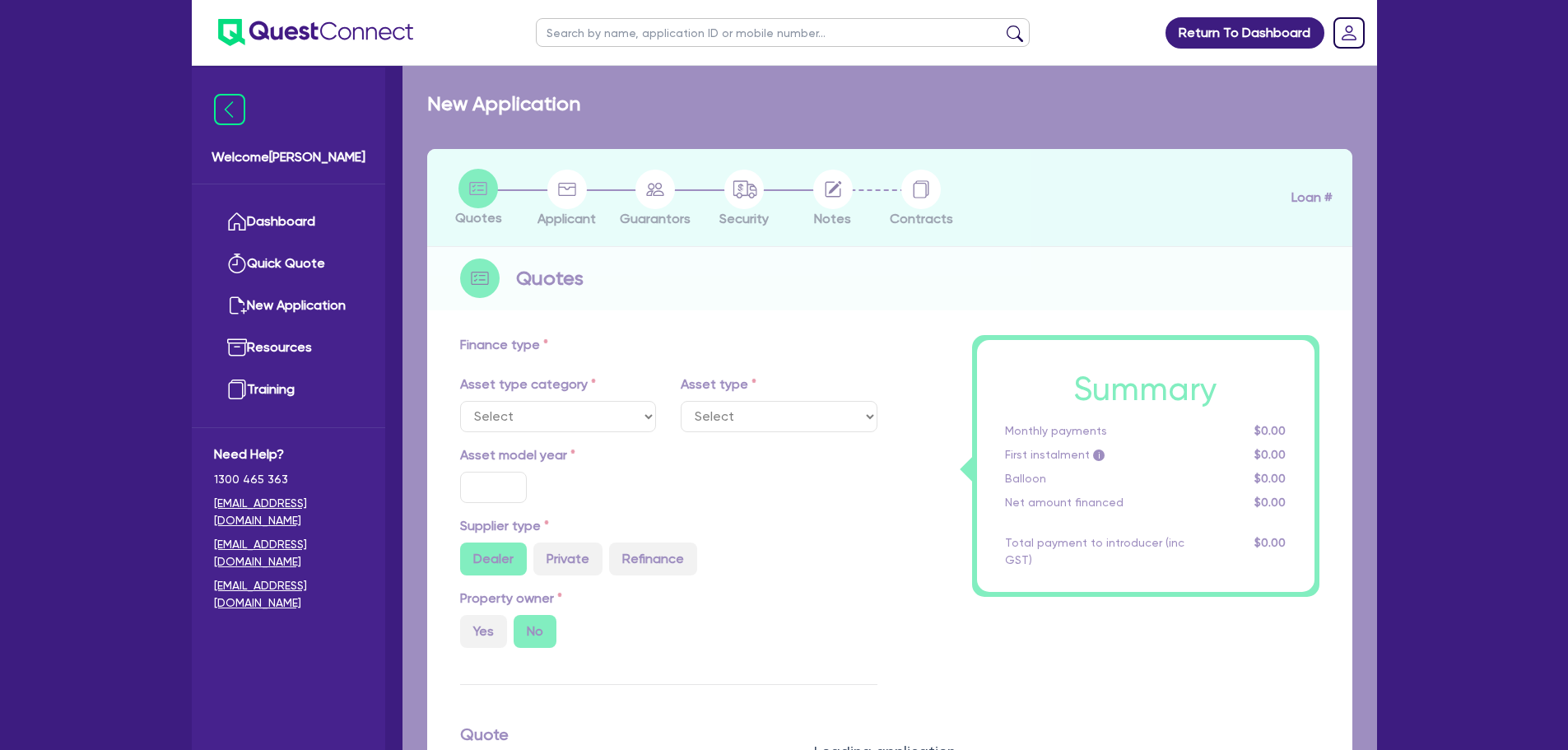
type input "3"
type input "5,122.94"
type input "11.49"
type input "695"
select select "YELLOW_GOODS_AND_EXCAVATORS"
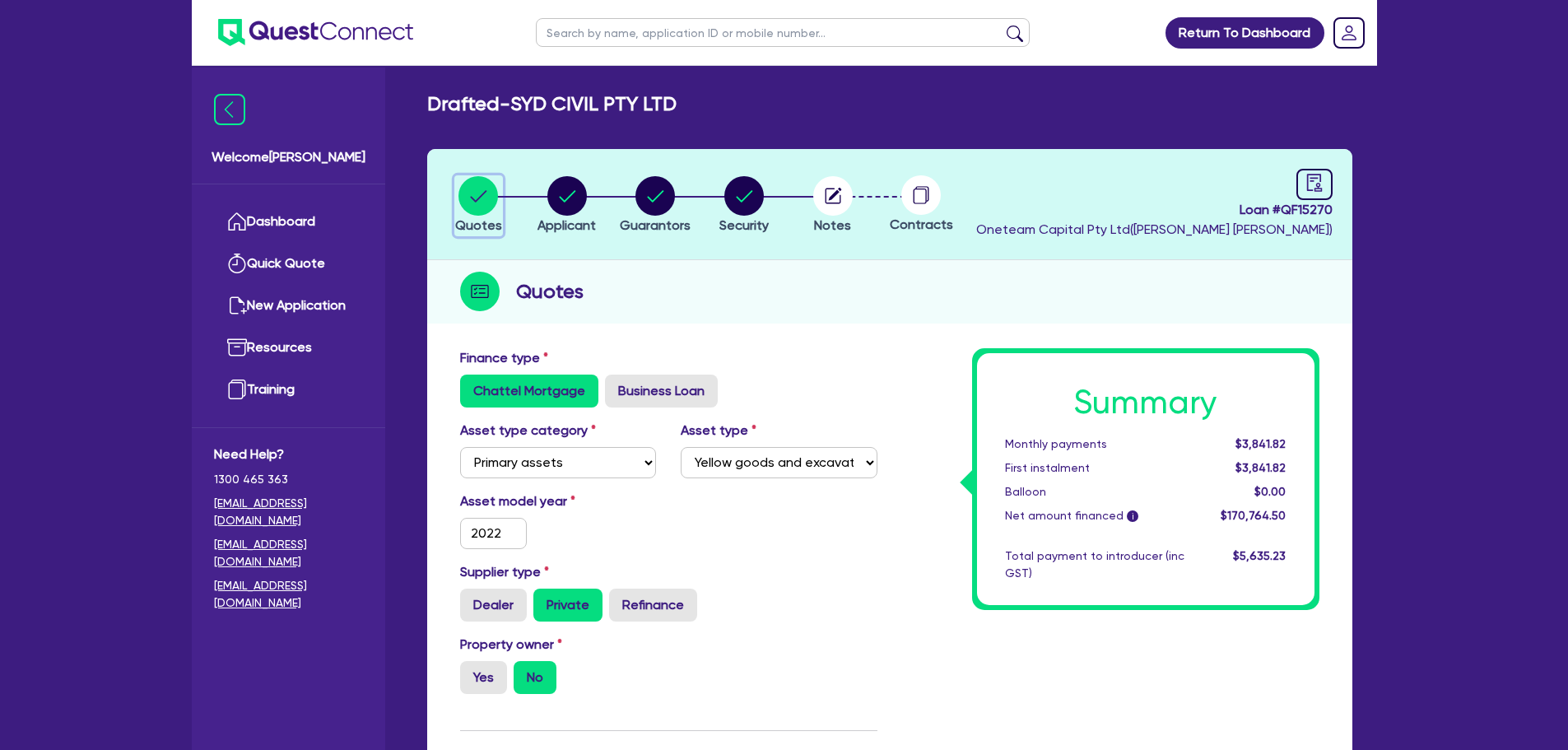
click at [475, 198] on circle "button" at bounding box center [478, 196] width 39 height 39
click at [541, 38] on input "text" at bounding box center [783, 32] width 494 height 28
type input "said"
click button "submit" at bounding box center [1015, 36] width 27 height 23
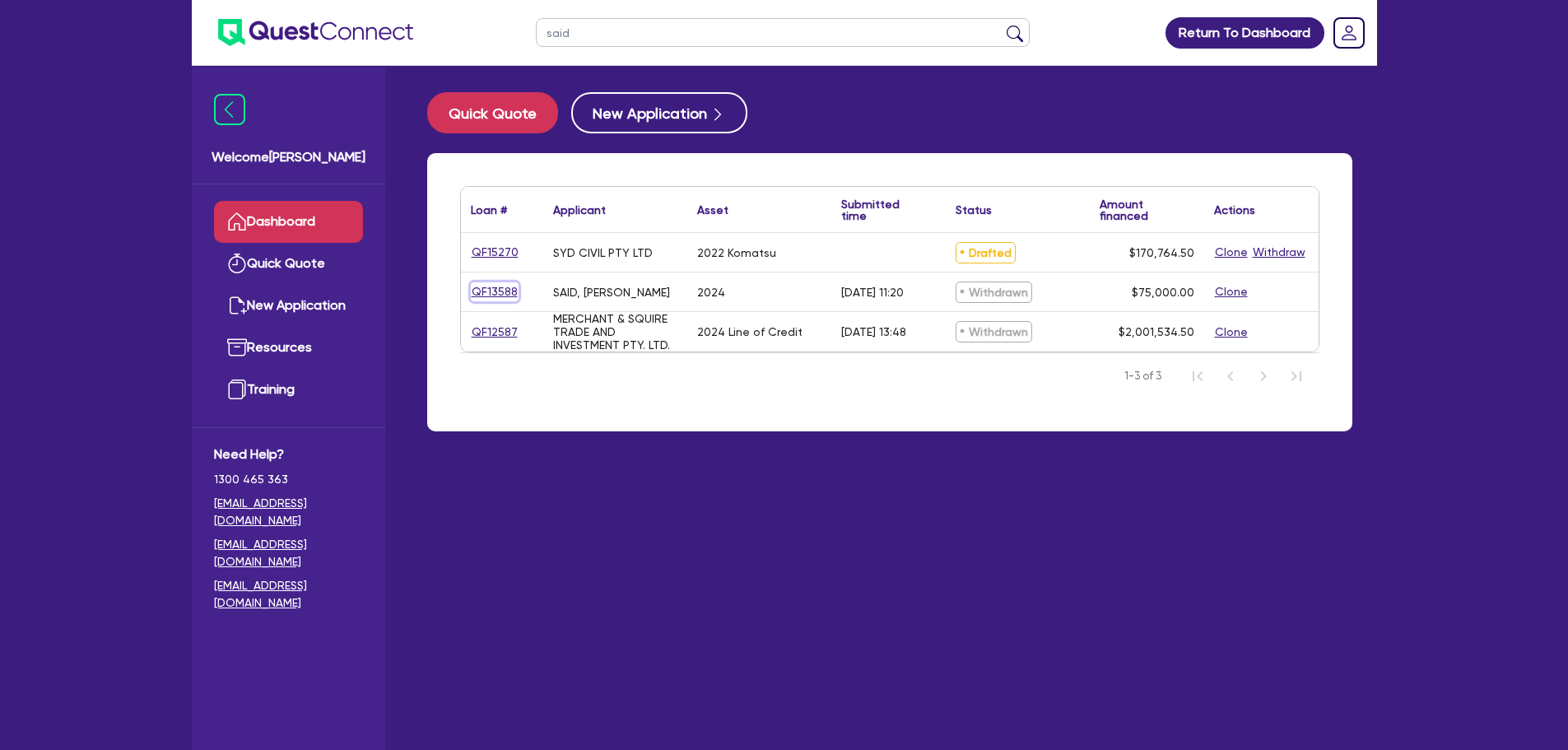
click at [505, 287] on link "QF13588" at bounding box center [495, 292] width 48 height 19
select select "PRIMARY_ASSETS"
select select "YELLOW_GOODS_AND_EXCAVATORS"
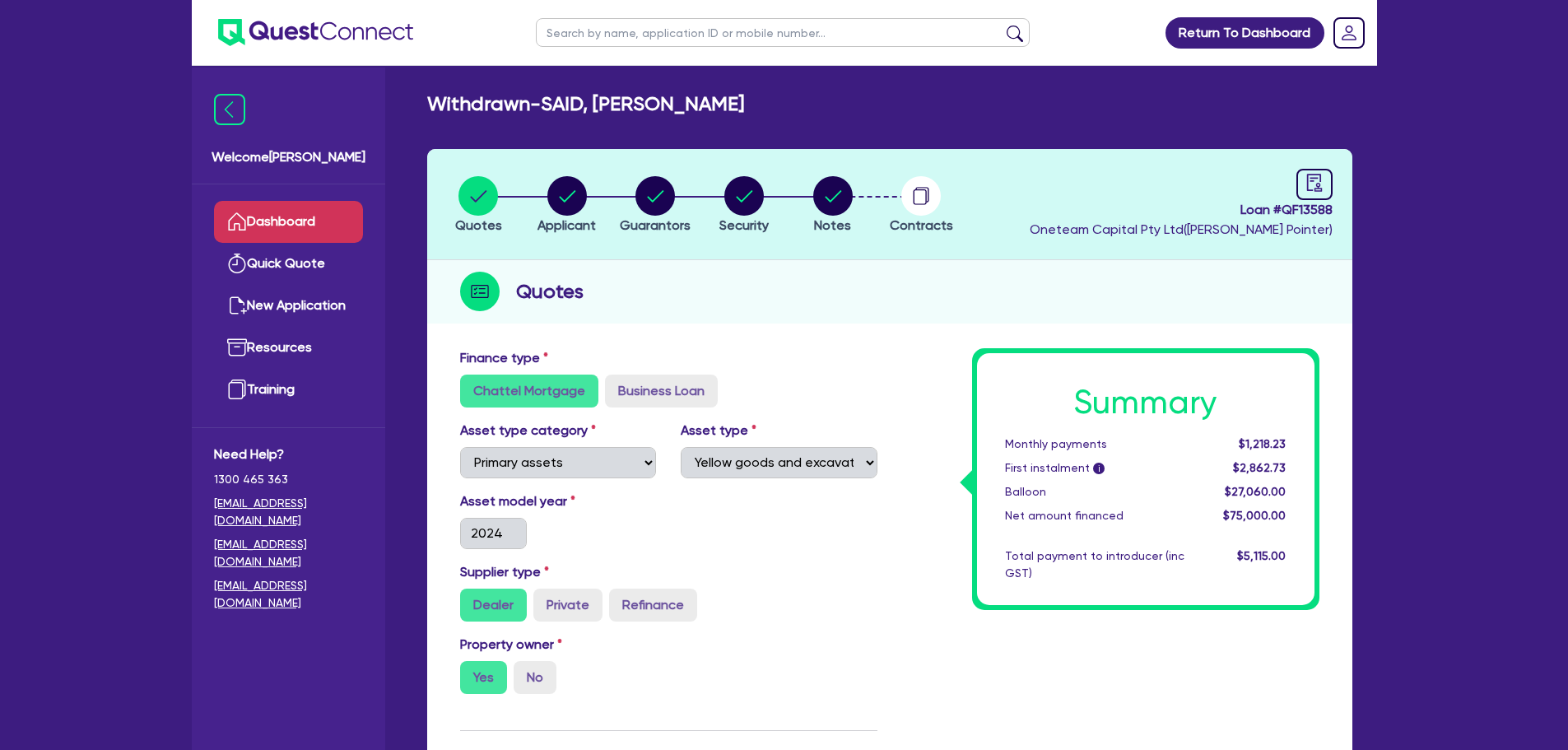
click at [345, 226] on link "Dashboard" at bounding box center [288, 222] width 149 height 42
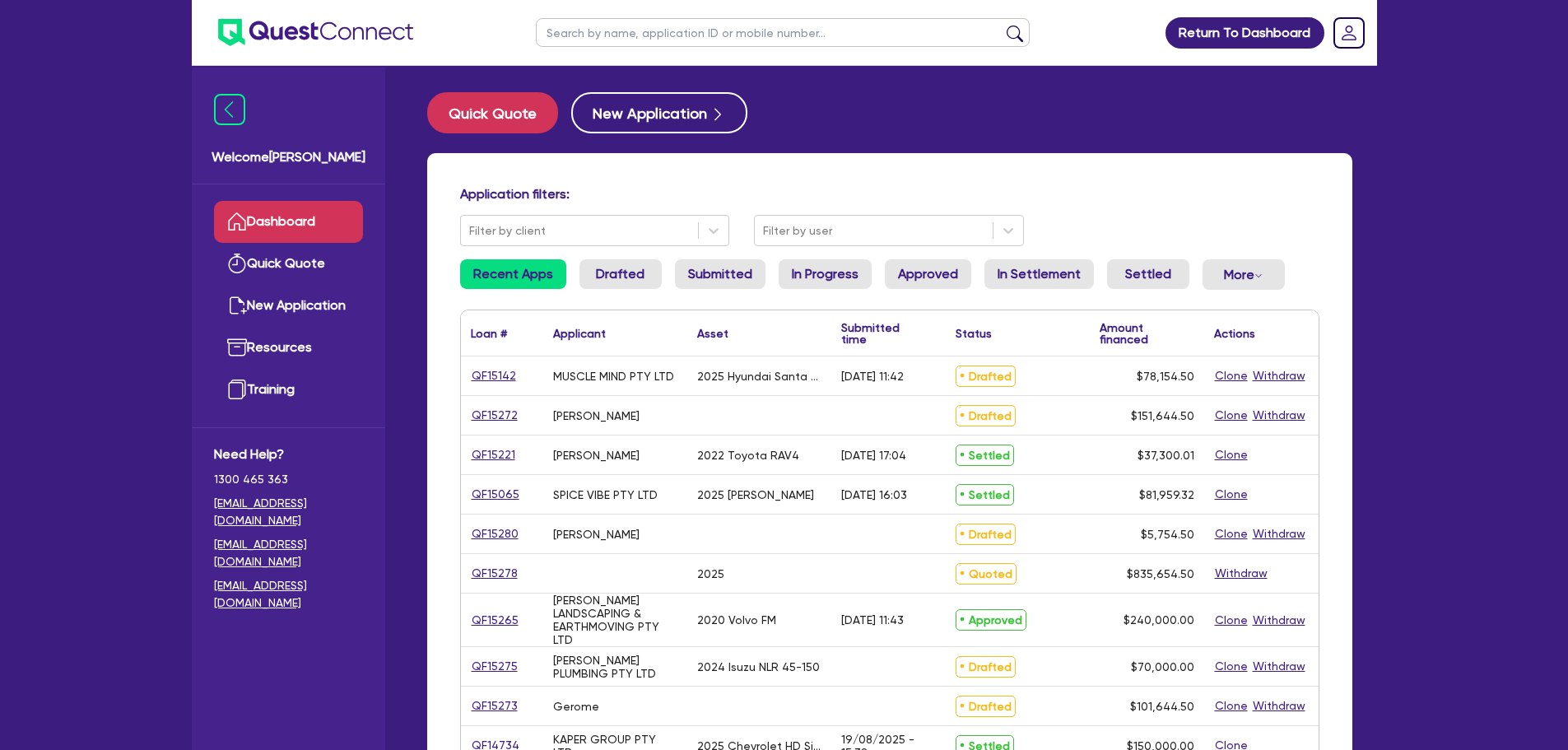
click at [596, 22] on input "text" at bounding box center [783, 32] width 494 height 28
type input "s"
type input "said"
click at [1002, 25] on button "submit" at bounding box center [1015, 36] width 27 height 23
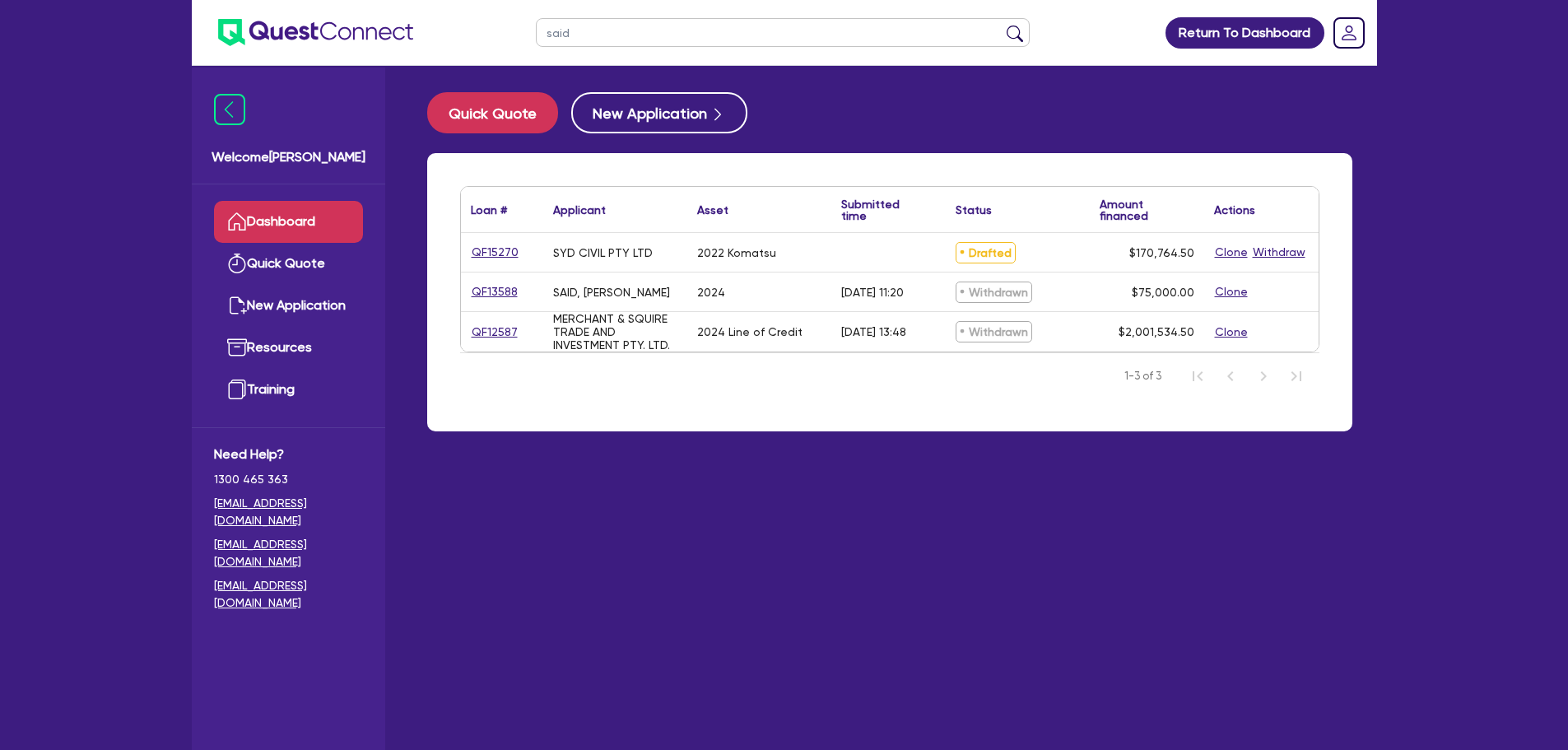
click at [467, 254] on div "QF15270" at bounding box center [502, 252] width 82 height 38
click at [478, 256] on link "QF15270" at bounding box center [495, 252] width 48 height 19
select select "PRIMARY_ASSETS"
select select "YELLOW_GOODS_AND_EXCAVATORS"
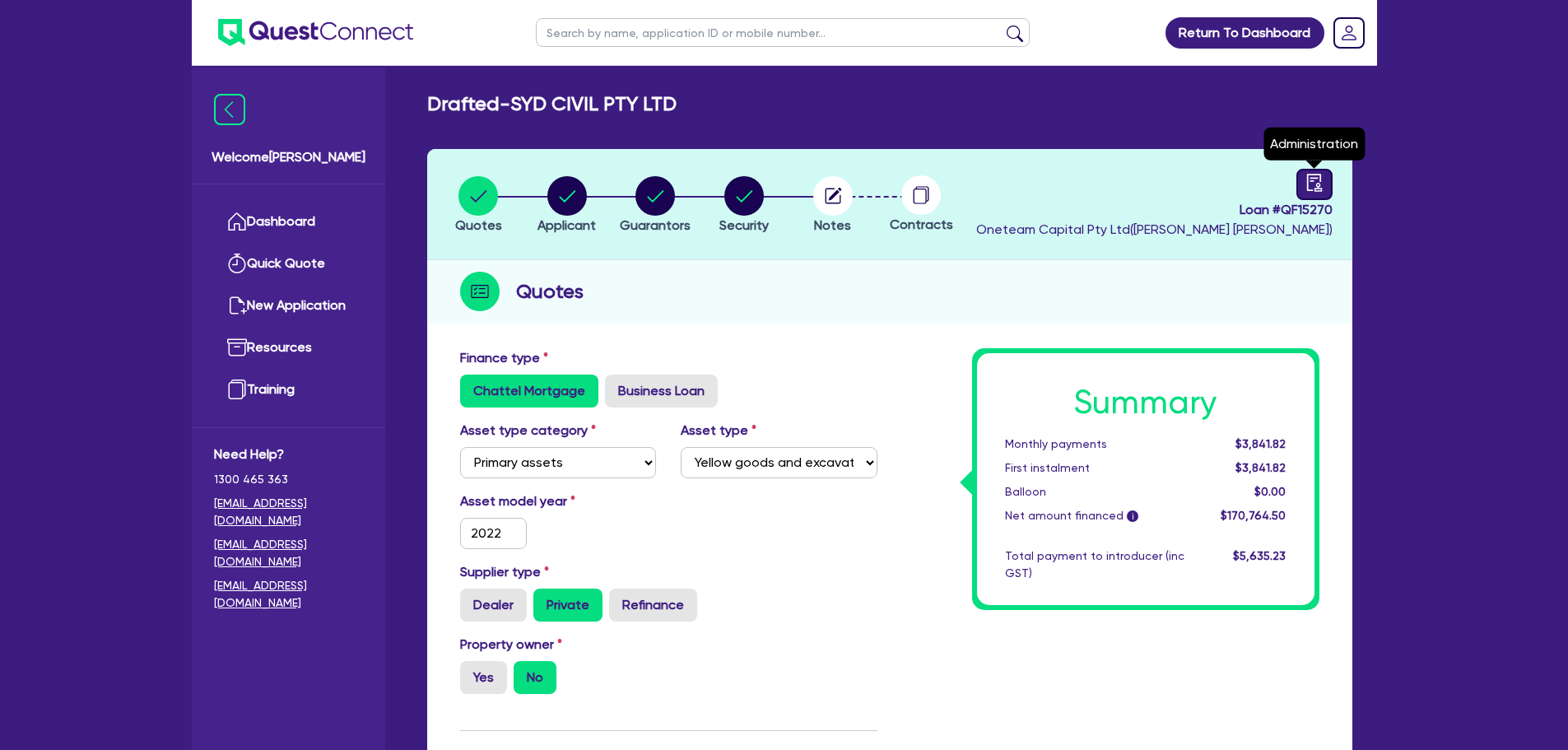
click at [1321, 189] on icon "audit" at bounding box center [1314, 182] width 15 height 17
select select "DRAFTED_NEW"
select select "Other"
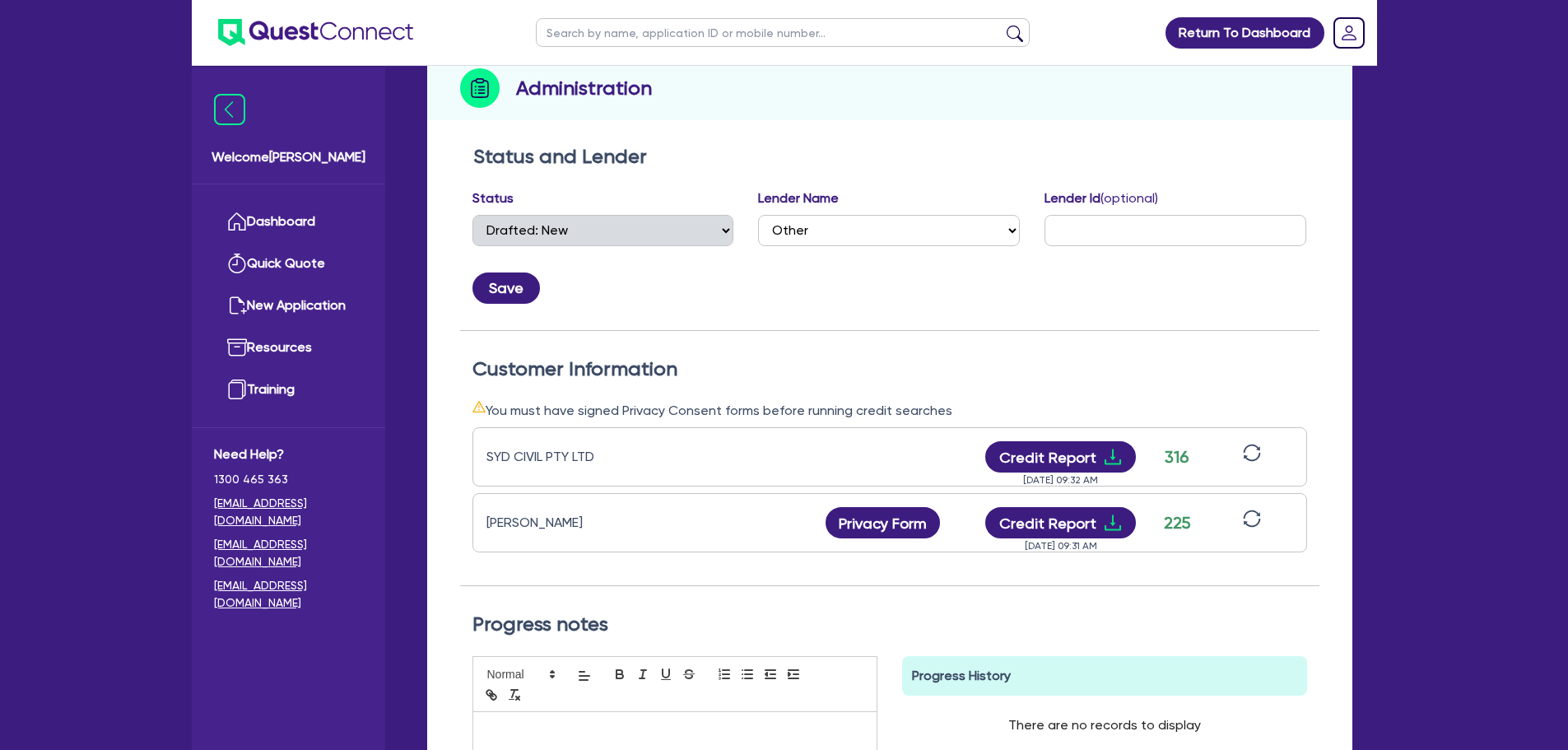
scroll to position [204, 0]
click at [1053, 552] on div "Said [PERSON_NAME] Privacy Form Privacy form logs Close Send new privacy form? …" at bounding box center [889, 521] width 834 height 59
click at [1052, 505] on div "Said [PERSON_NAME] Privacy Form Privacy form logs Close Send new privacy form? …" at bounding box center [889, 521] width 834 height 59
click at [1058, 522] on button "Credit Report" at bounding box center [1060, 521] width 151 height 31
click at [1033, 430] on div "SYD CIVIL PTY LTD Credit Report [DATE] 09:32 AM 316" at bounding box center [889, 455] width 834 height 59
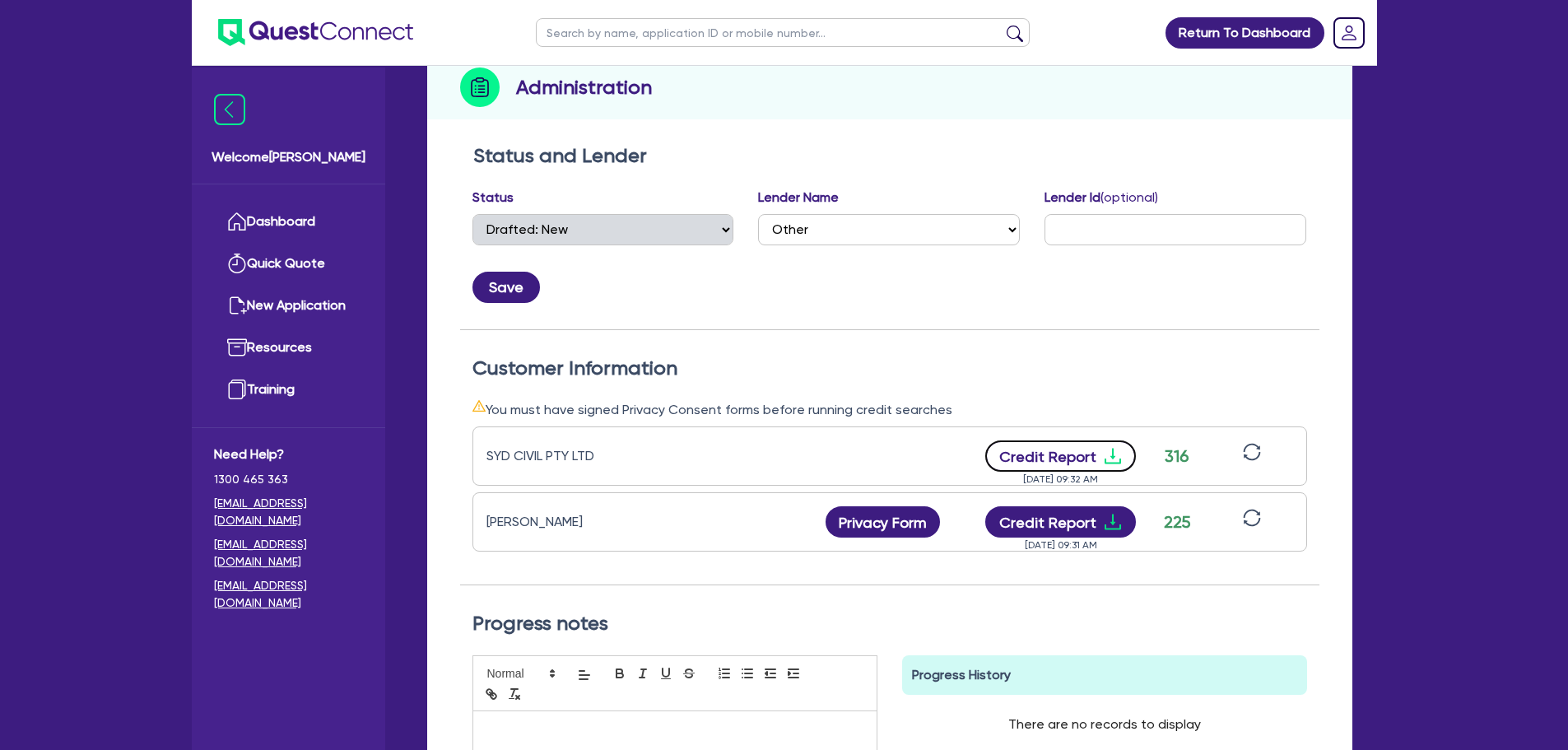
click at [1038, 454] on button "Credit Report" at bounding box center [1060, 455] width 151 height 31
click at [1034, 452] on button "Credit Report" at bounding box center [1060, 455] width 151 height 31
click at [1096, 452] on button "Credit Report" at bounding box center [1060, 455] width 151 height 31
